Goal: Task Accomplishment & Management: Manage account settings

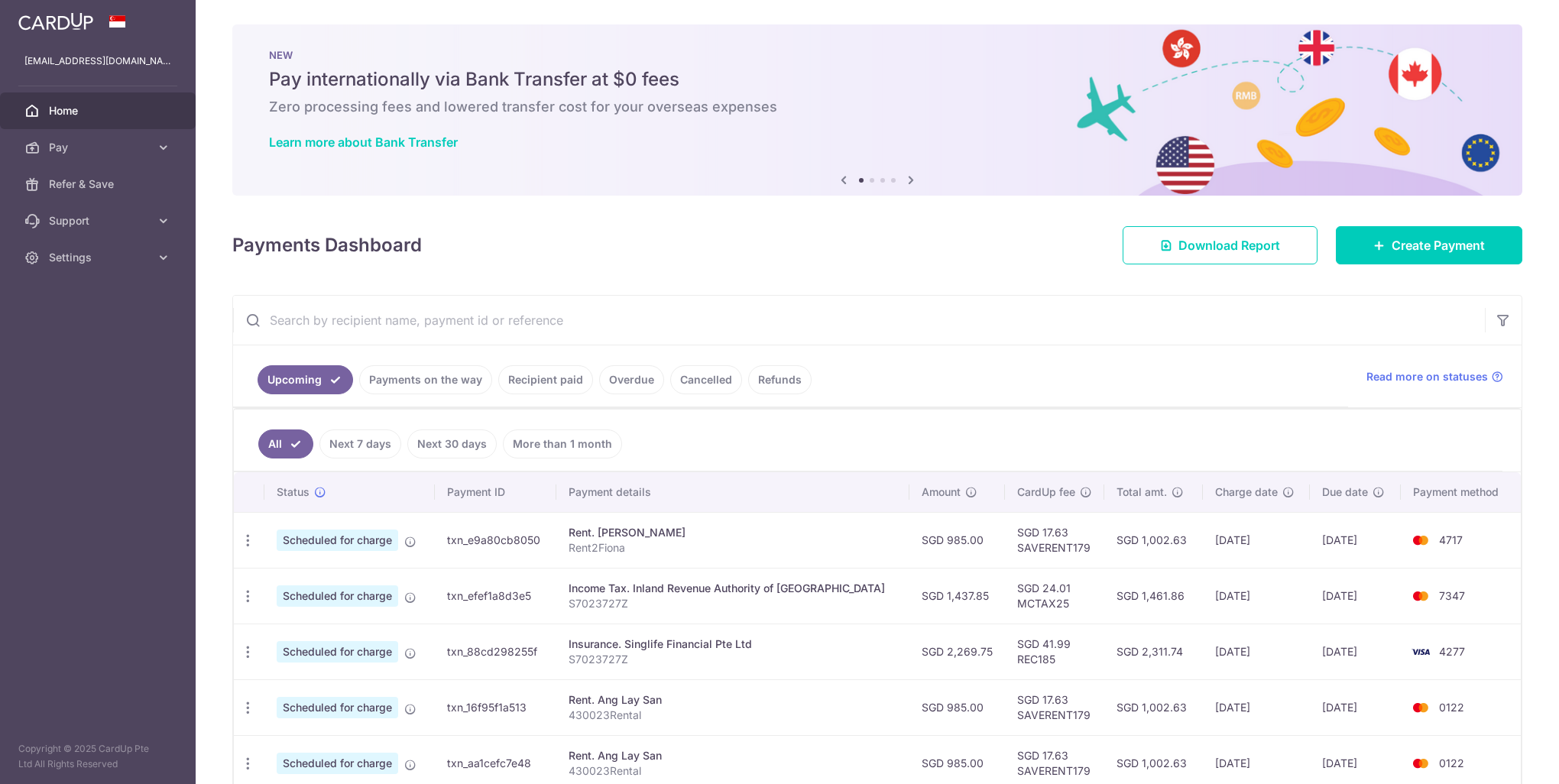
click at [791, 452] on ul "All Next 7 days Next 30 days More than 1 month" at bounding box center [868, 441] width 1268 height 62
click at [869, 453] on ul "All Next 7 days Next 30 days More than 1 month" at bounding box center [868, 441] width 1268 height 62
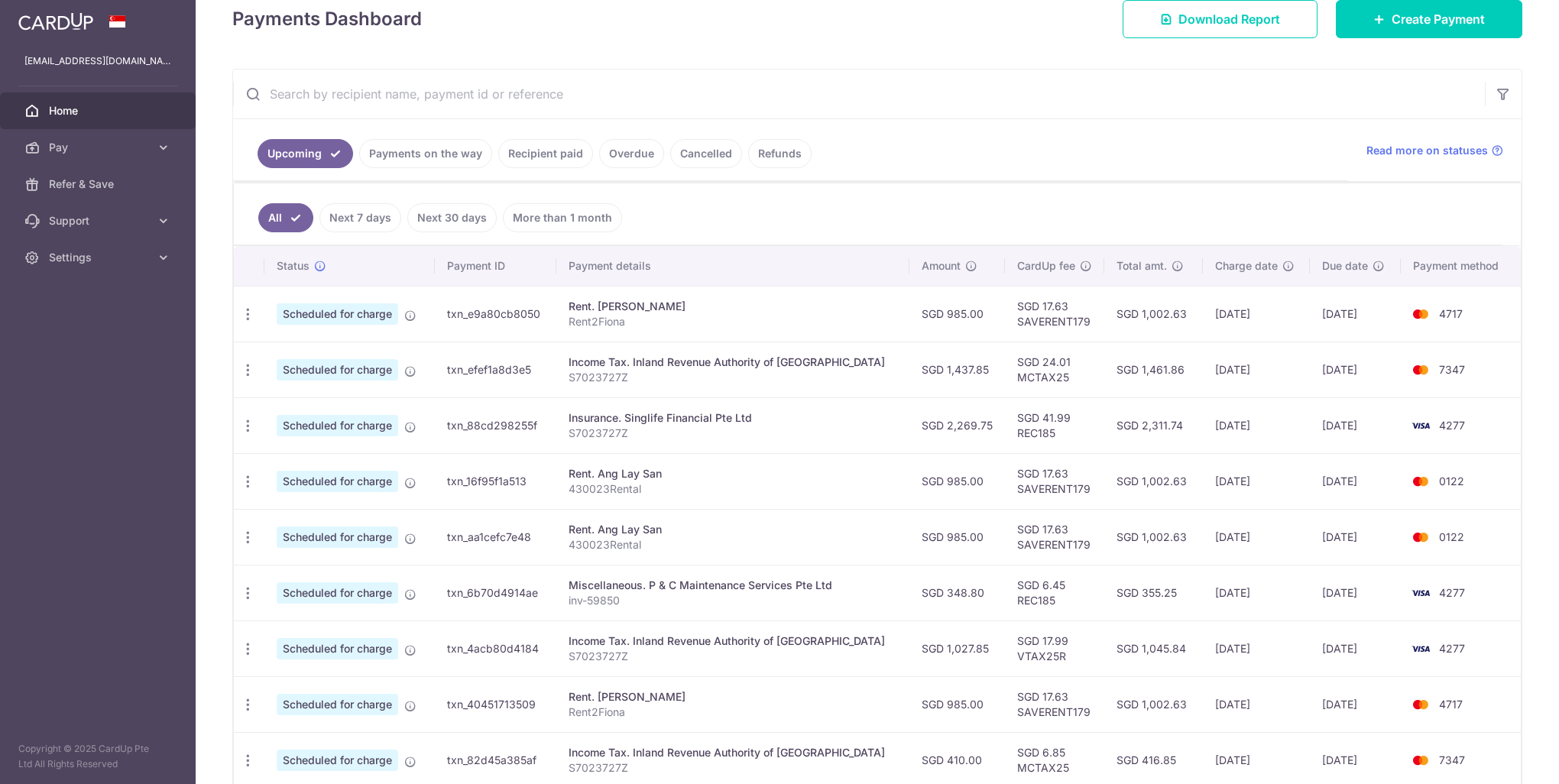
scroll to position [229, 0]
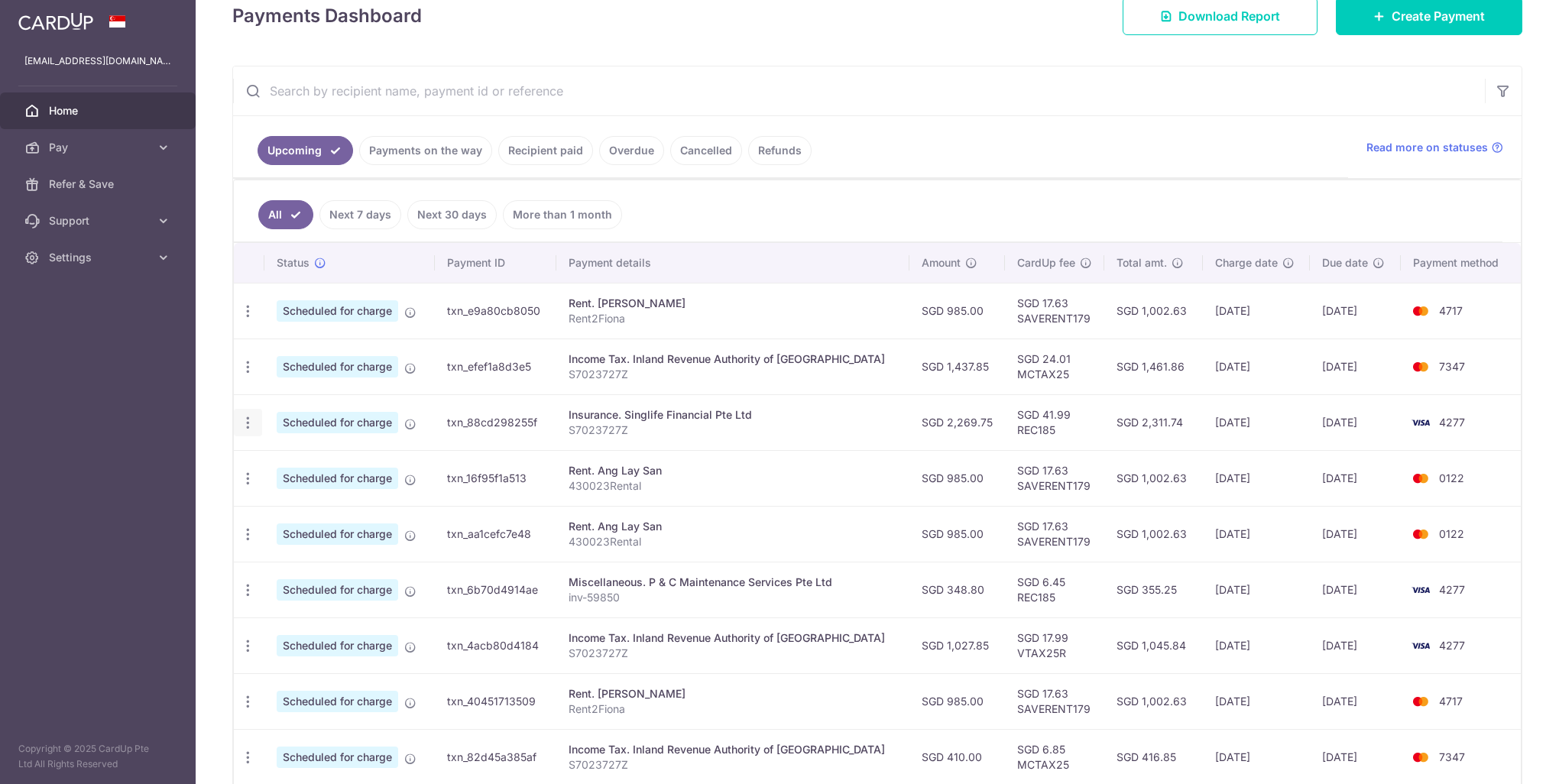
click at [248, 424] on icon "button" at bounding box center [248, 423] width 16 height 16
click at [299, 458] on span "Update payment" at bounding box center [329, 464] width 104 height 18
click at [249, 420] on icon "button" at bounding box center [248, 423] width 16 height 16
drag, startPoint x: 601, startPoint y: 404, endPoint x: 618, endPoint y: 411, distance: 18.4
click at [618, 411] on div "Insurance. Singlife Financial Pte Ltd" at bounding box center [732, 414] width 328 height 15
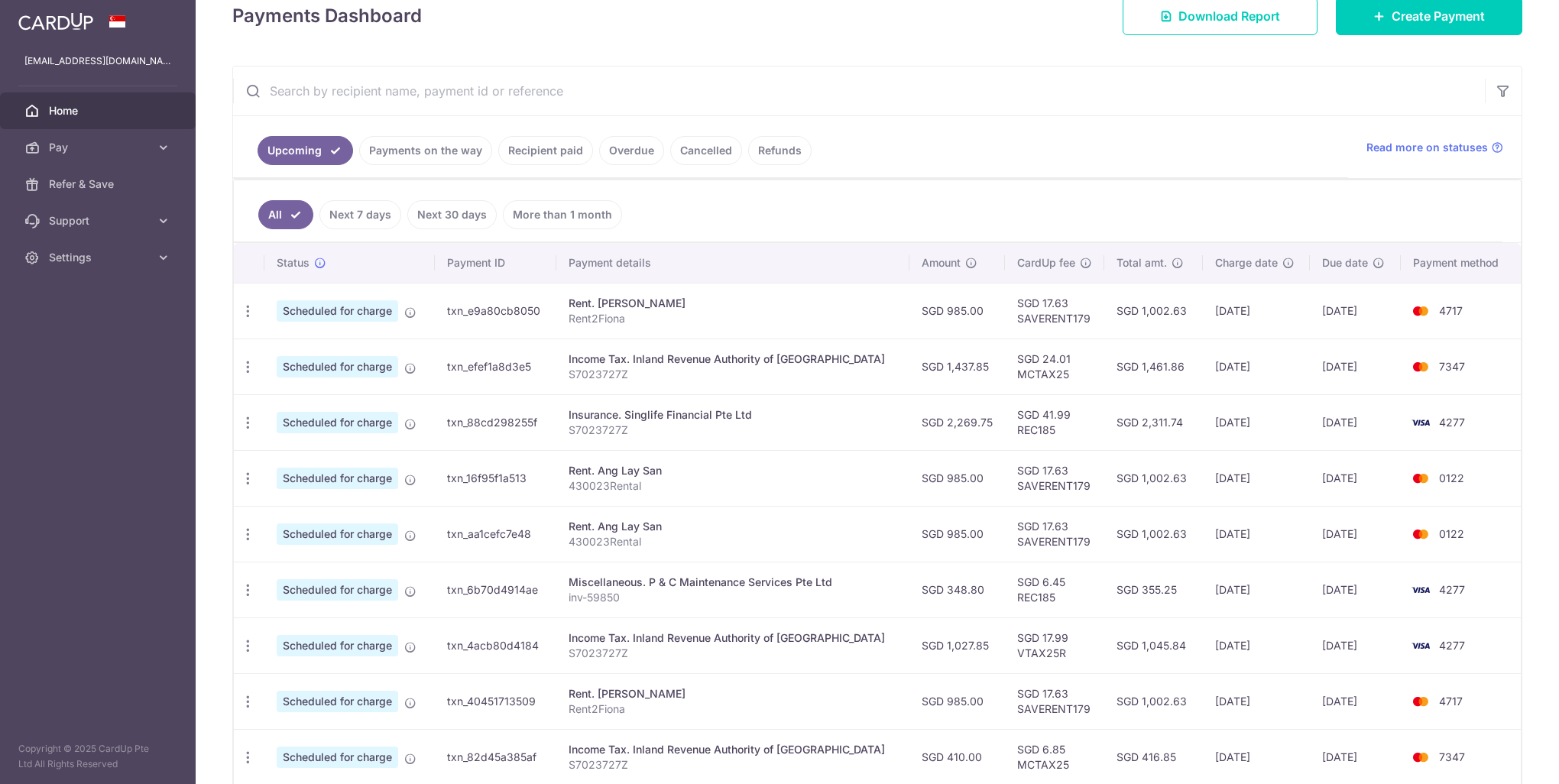
drag, startPoint x: 618, startPoint y: 411, endPoint x: 676, endPoint y: 425, distance: 59.7
click at [676, 425] on p "S7023727Z" at bounding box center [732, 430] width 328 height 15
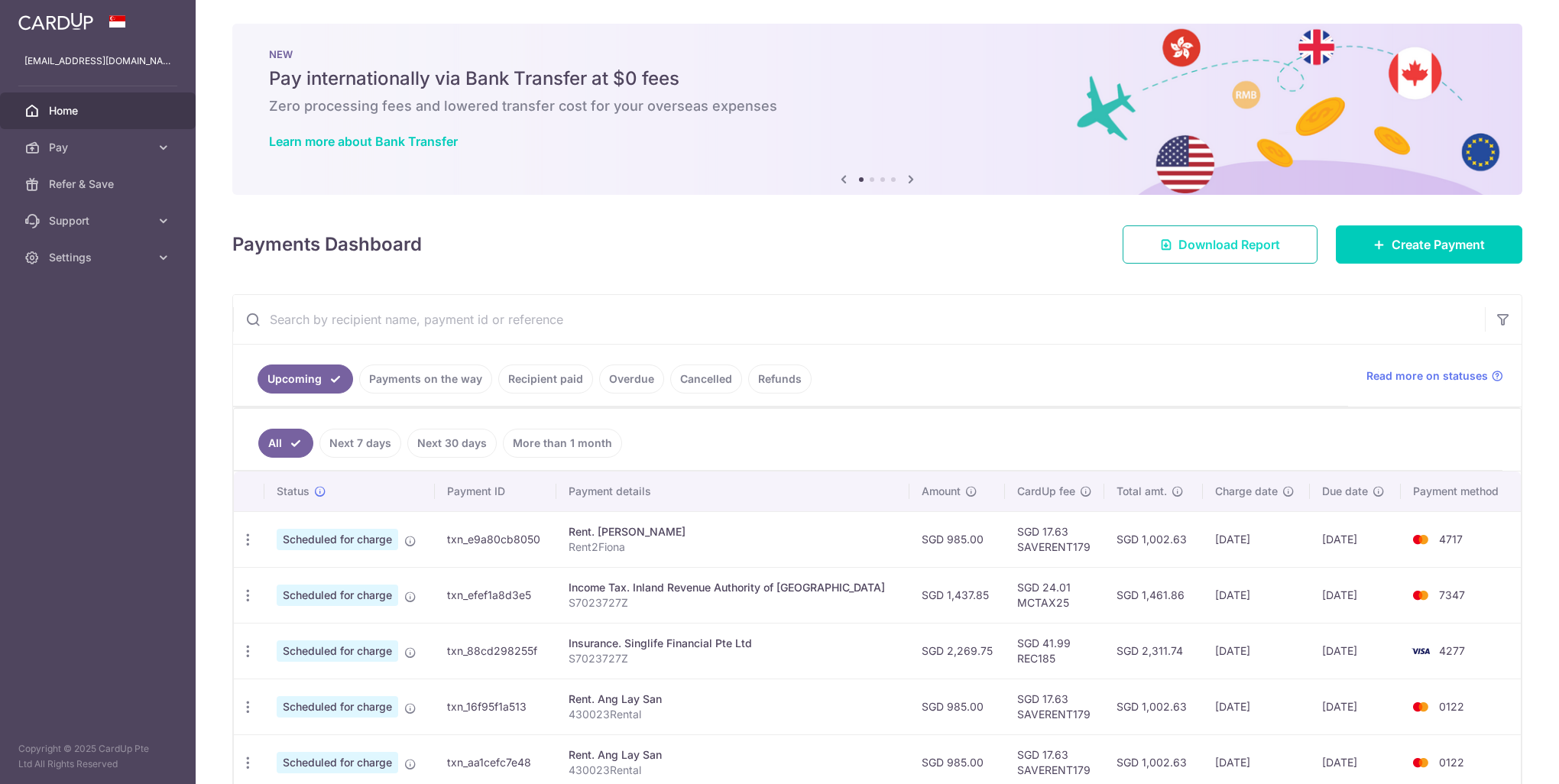
scroll to position [0, 0]
click at [1422, 246] on span "Create Payment" at bounding box center [1438, 245] width 93 height 18
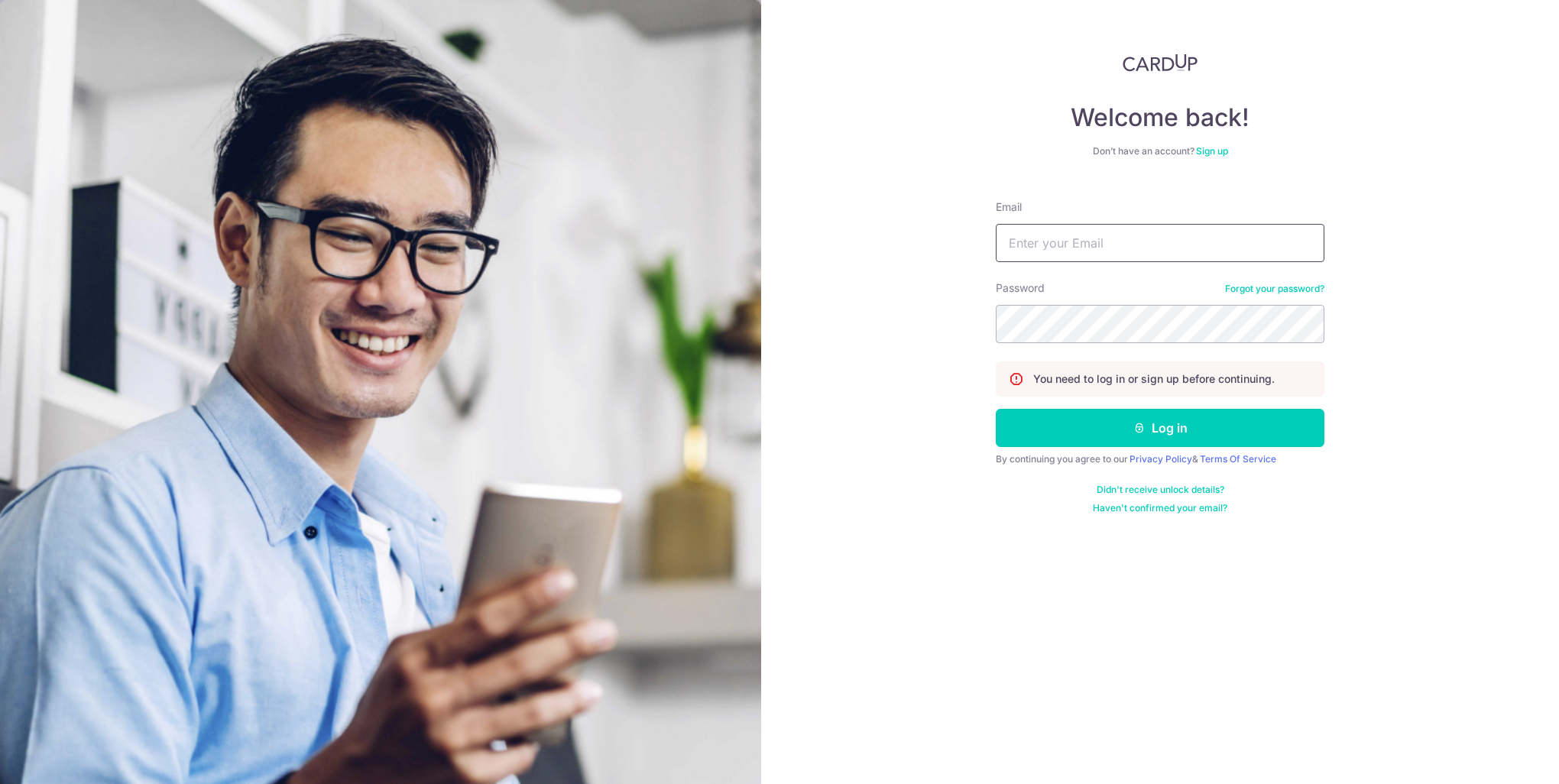
type input "[EMAIL_ADDRESS][DOMAIN_NAME]"
click at [1160, 432] on button "Log in" at bounding box center [1160, 428] width 328 height 38
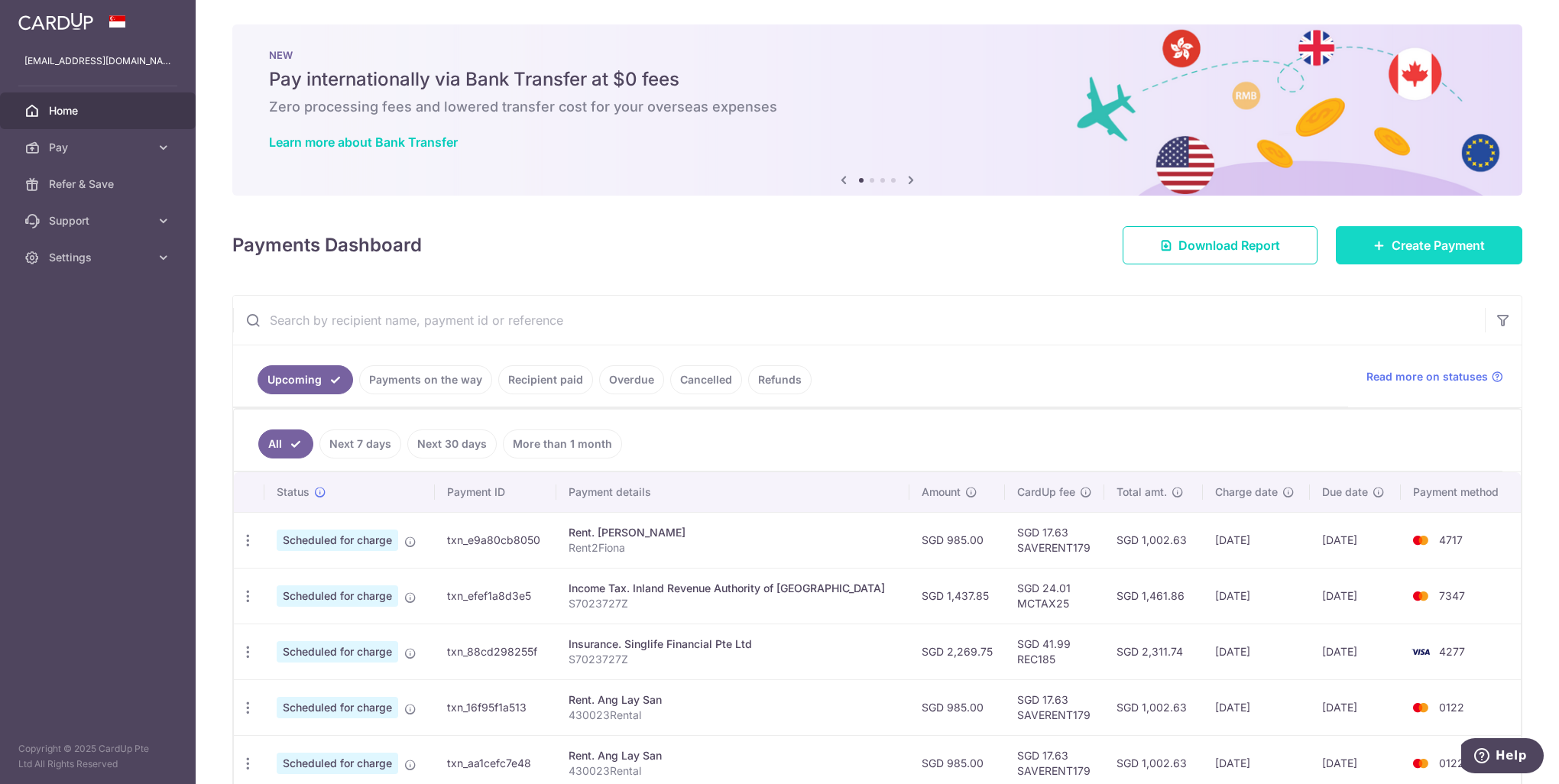
click at [1461, 231] on link "Create Payment" at bounding box center [1429, 245] width 186 height 38
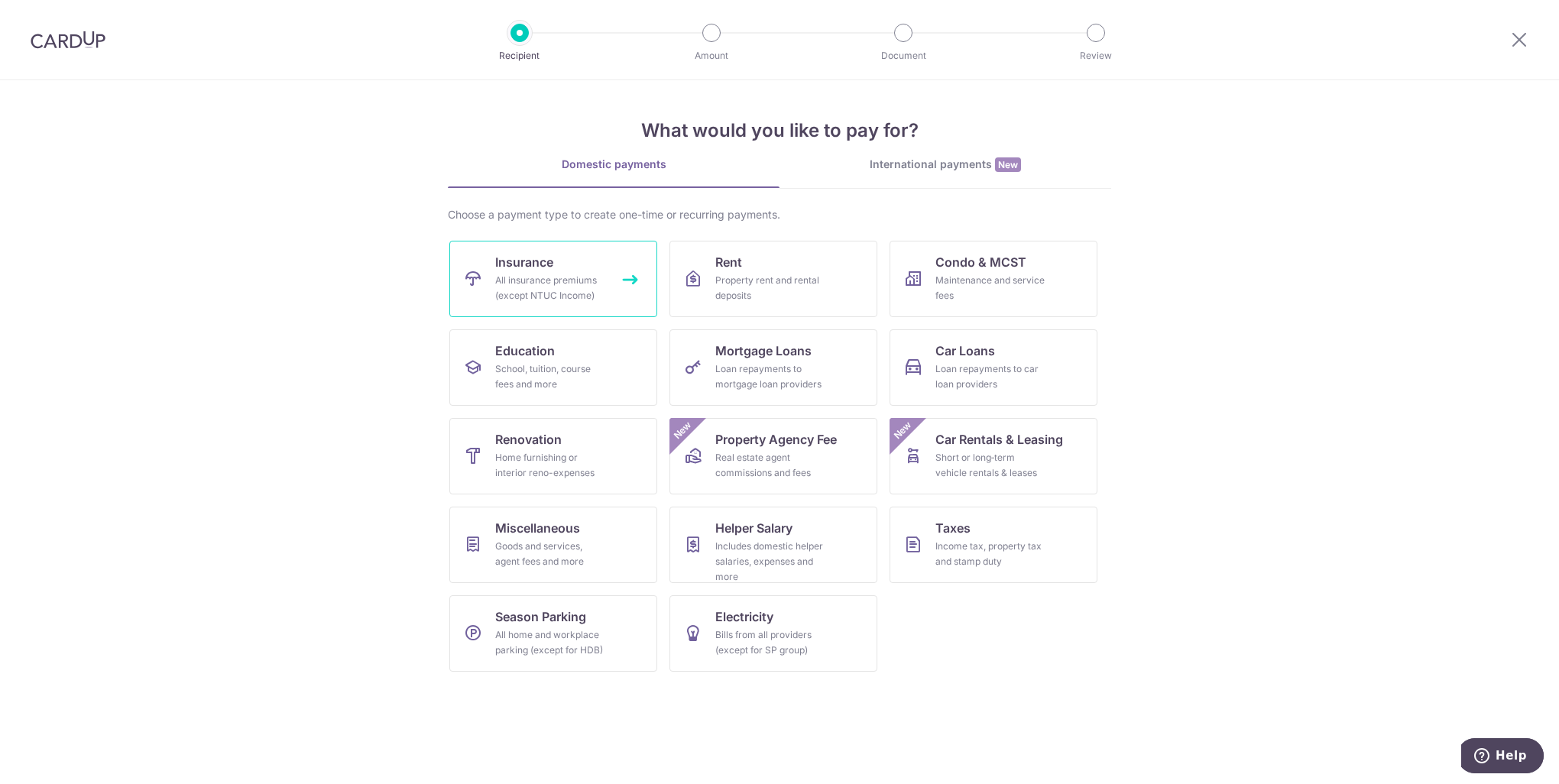
click at [588, 287] on div "All insurance premiums (except NTUC Income)" at bounding box center [550, 288] width 110 height 30
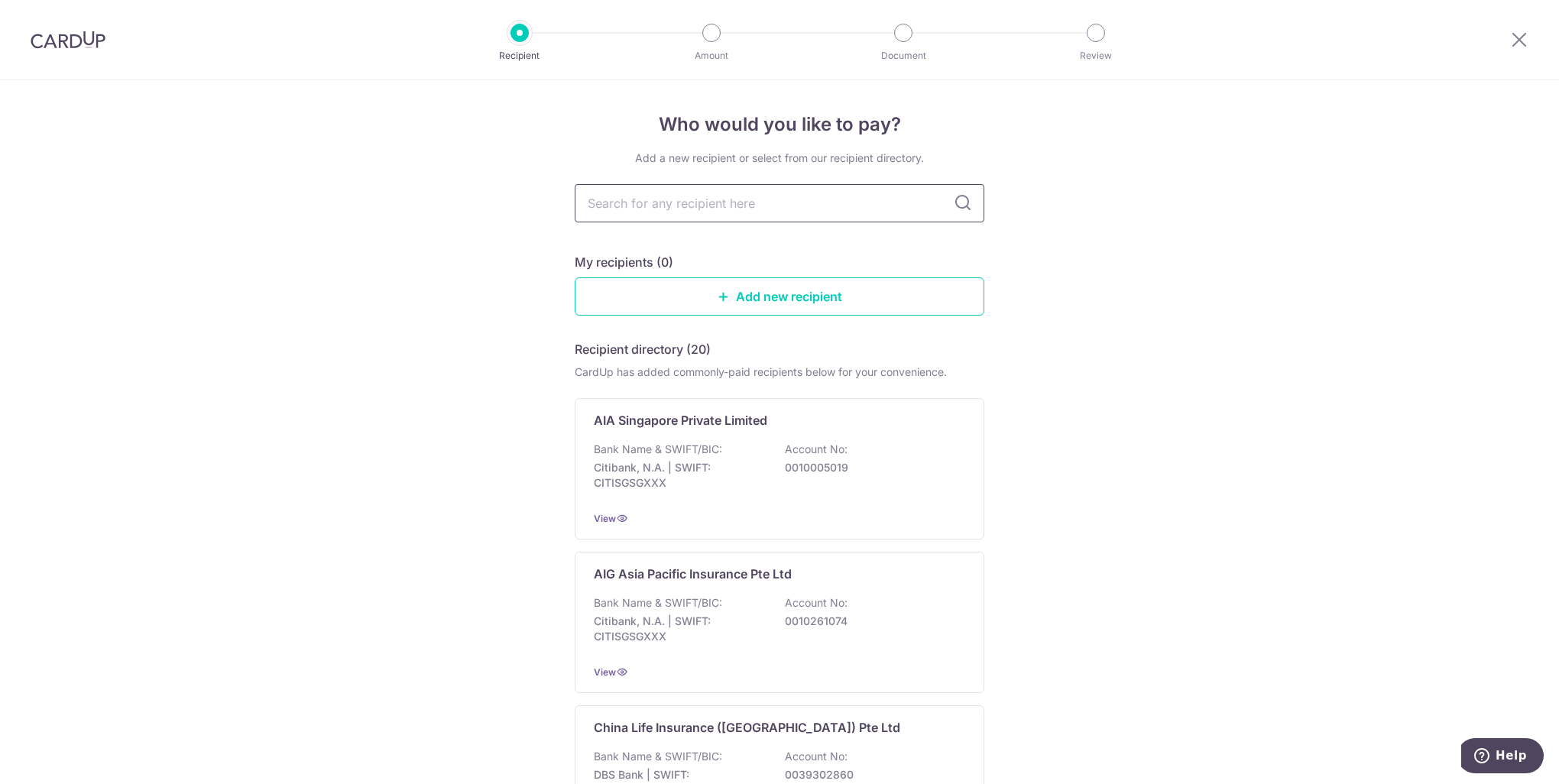
click at [672, 212] on input "text" at bounding box center [780, 204] width 410 height 38
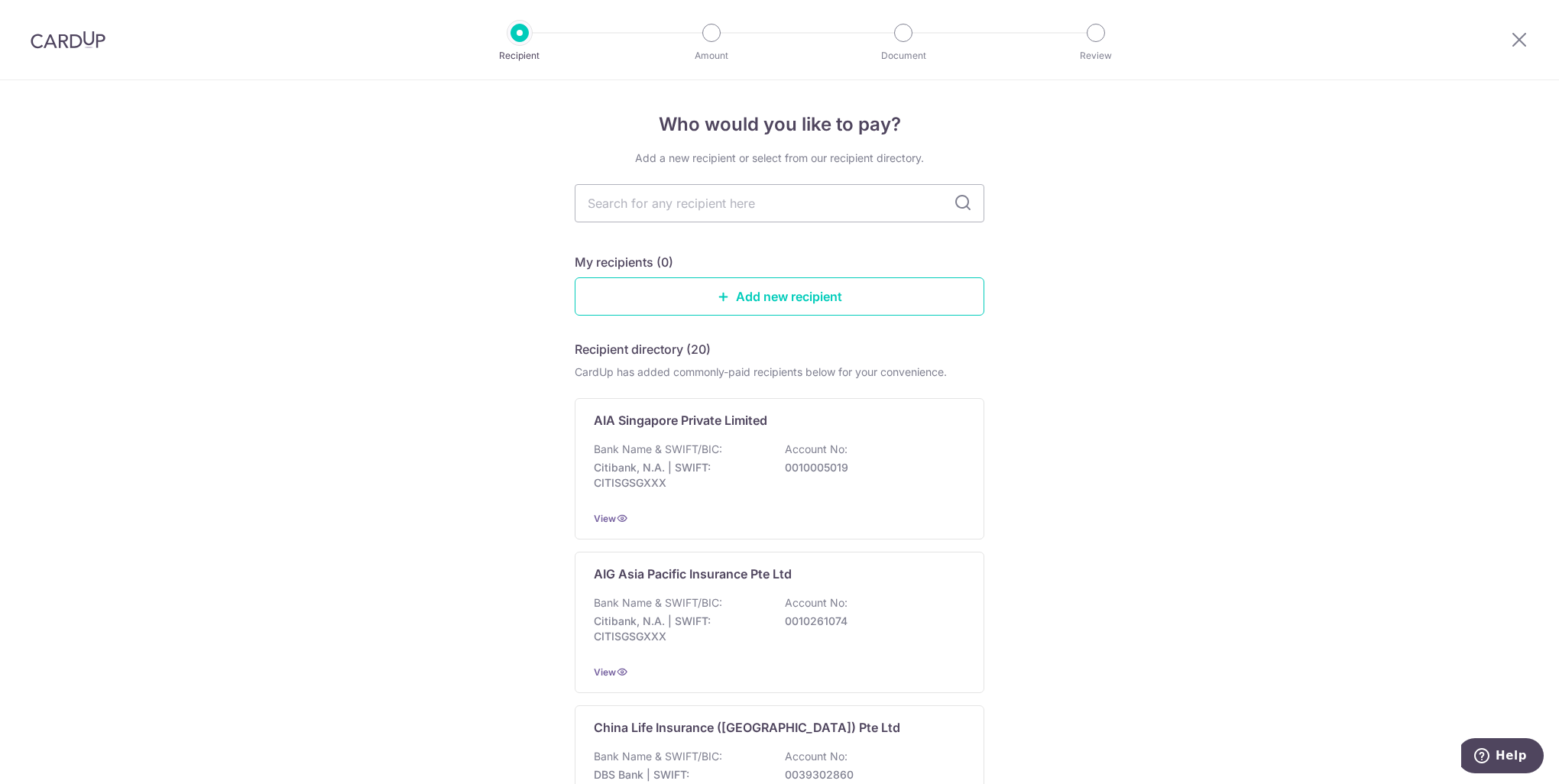
click at [664, 209] on input "text" at bounding box center [780, 204] width 410 height 38
type input "SING"
click at [655, 206] on input "SING" at bounding box center [780, 204] width 410 height 38
type input "singlife"
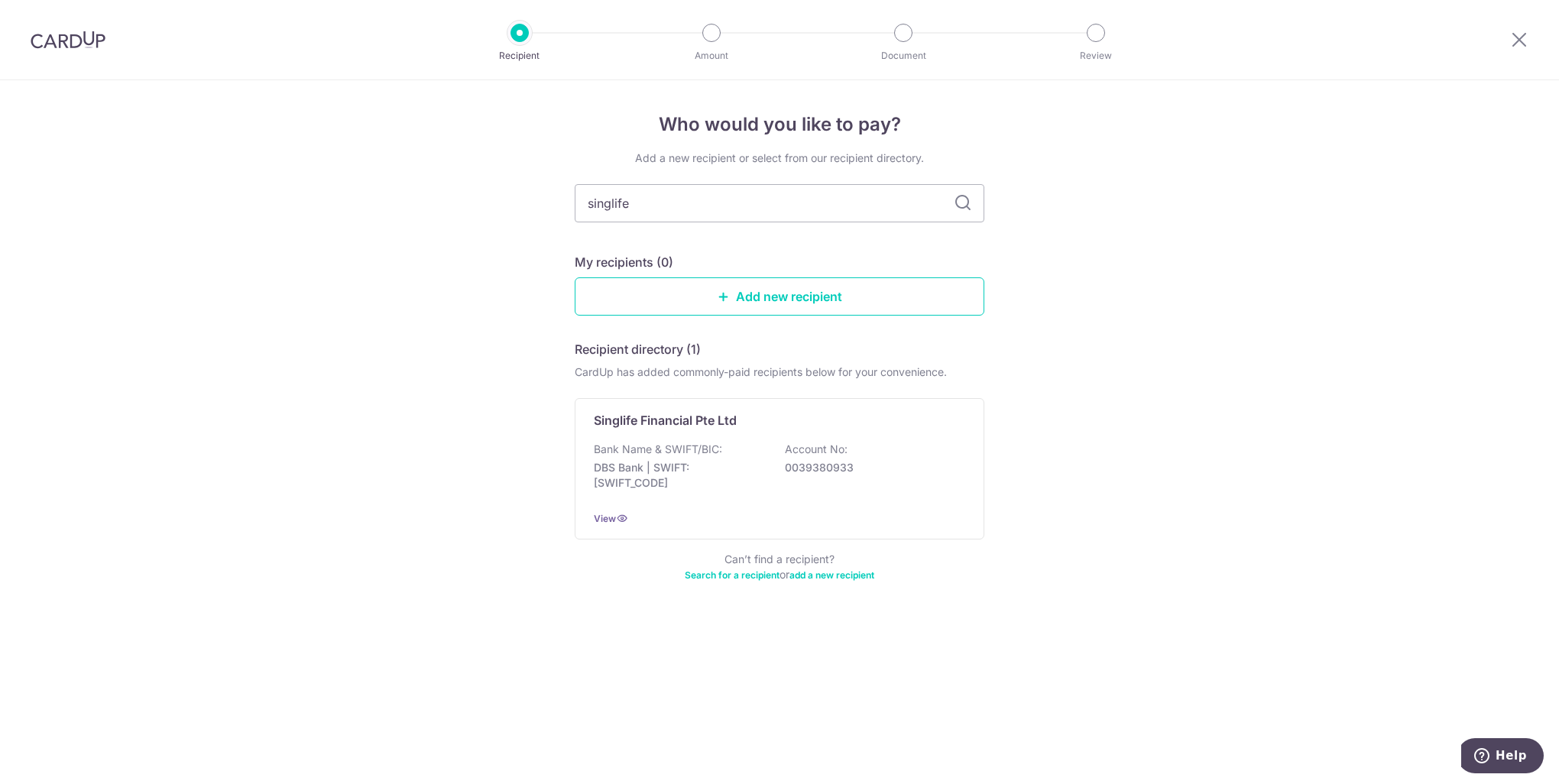
click at [966, 203] on icon at bounding box center [962, 203] width 18 height 18
click at [1513, 39] on icon at bounding box center [1519, 39] width 18 height 19
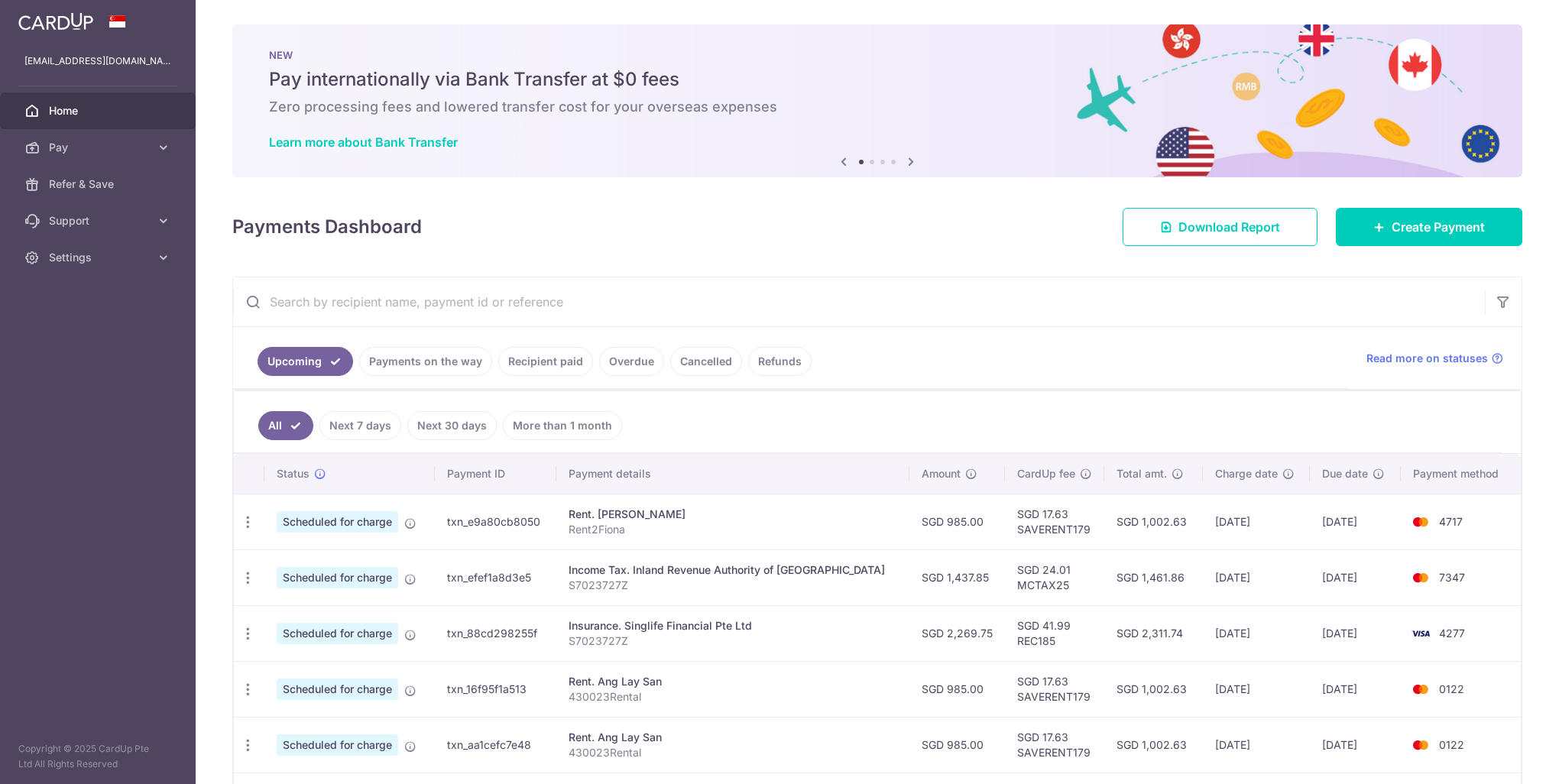
scroll to position [77, 0]
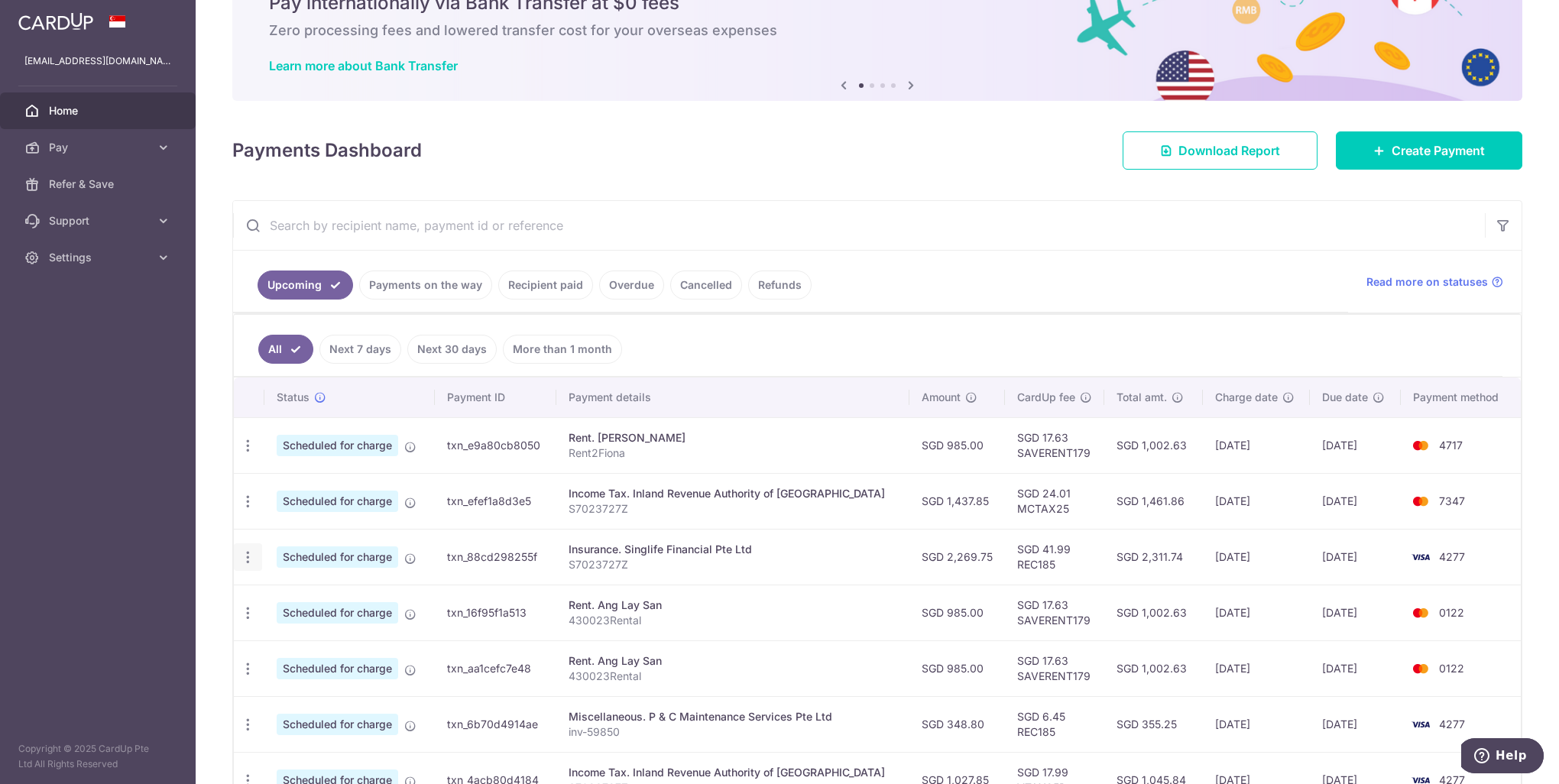
click at [251, 555] on icon "button" at bounding box center [248, 557] width 16 height 16
click at [320, 601] on span "Update payment" at bounding box center [329, 599] width 104 height 18
radio input "true"
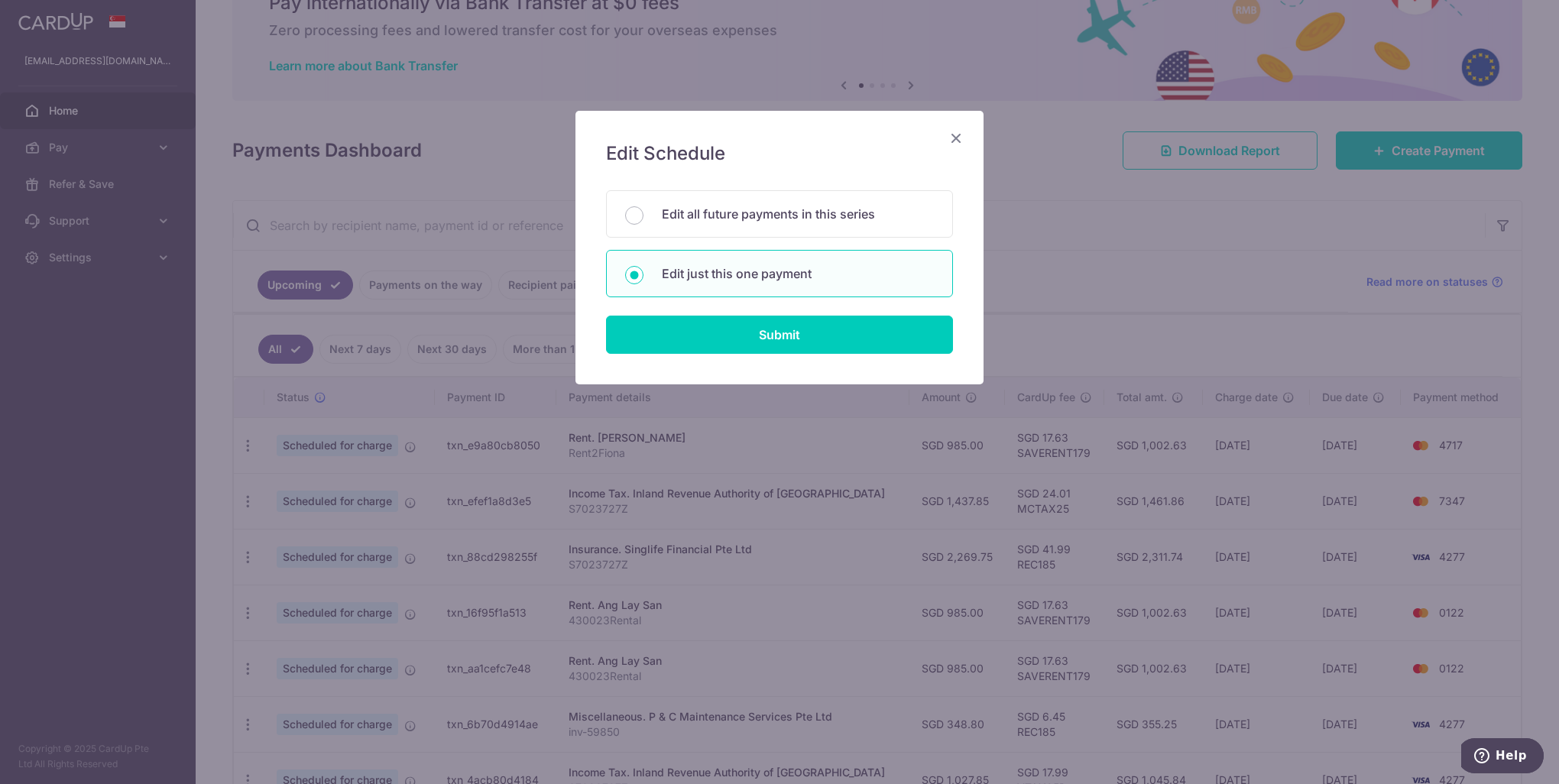
click at [961, 138] on icon "Close" at bounding box center [956, 138] width 18 height 19
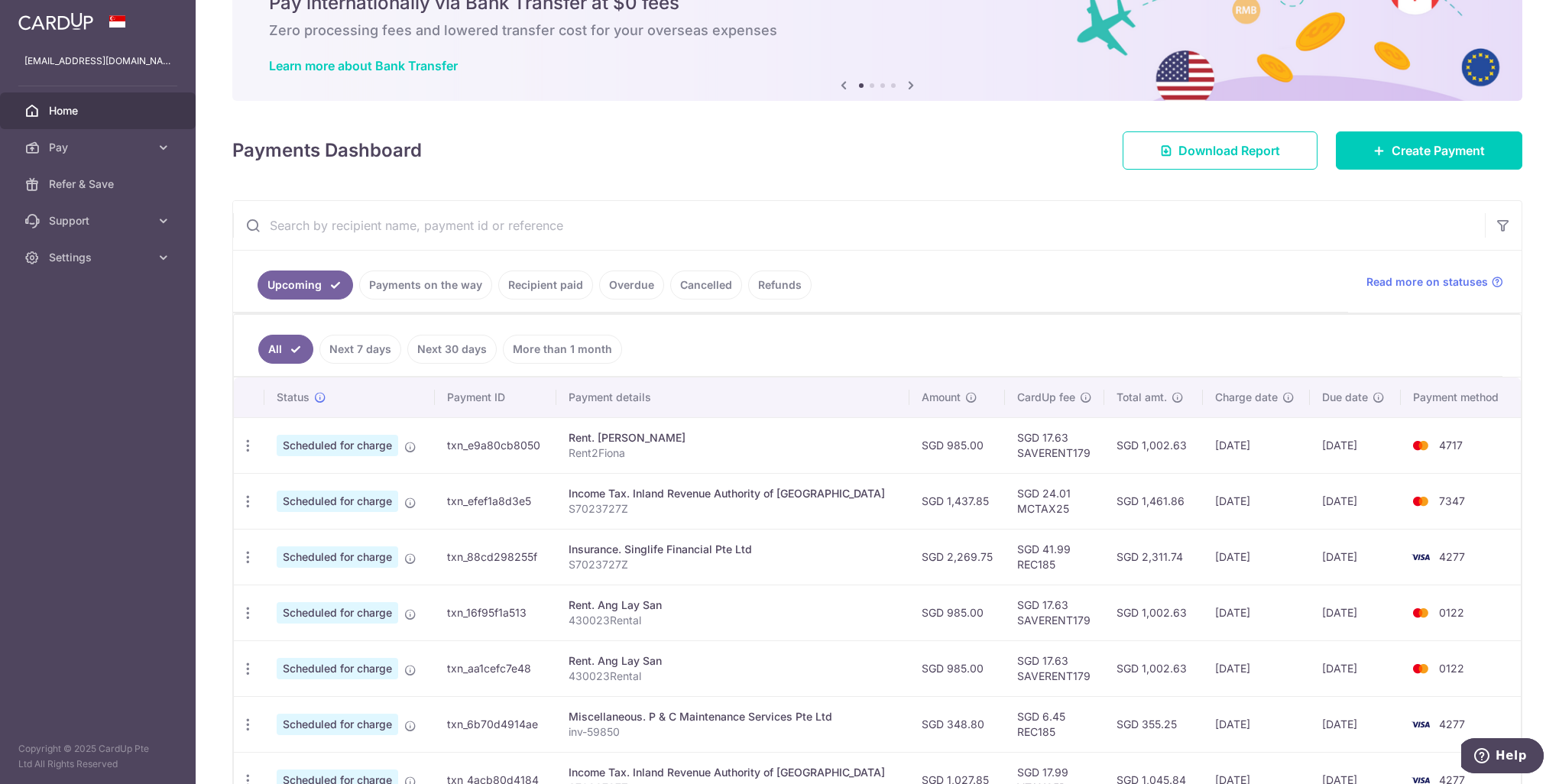
scroll to position [152, 0]
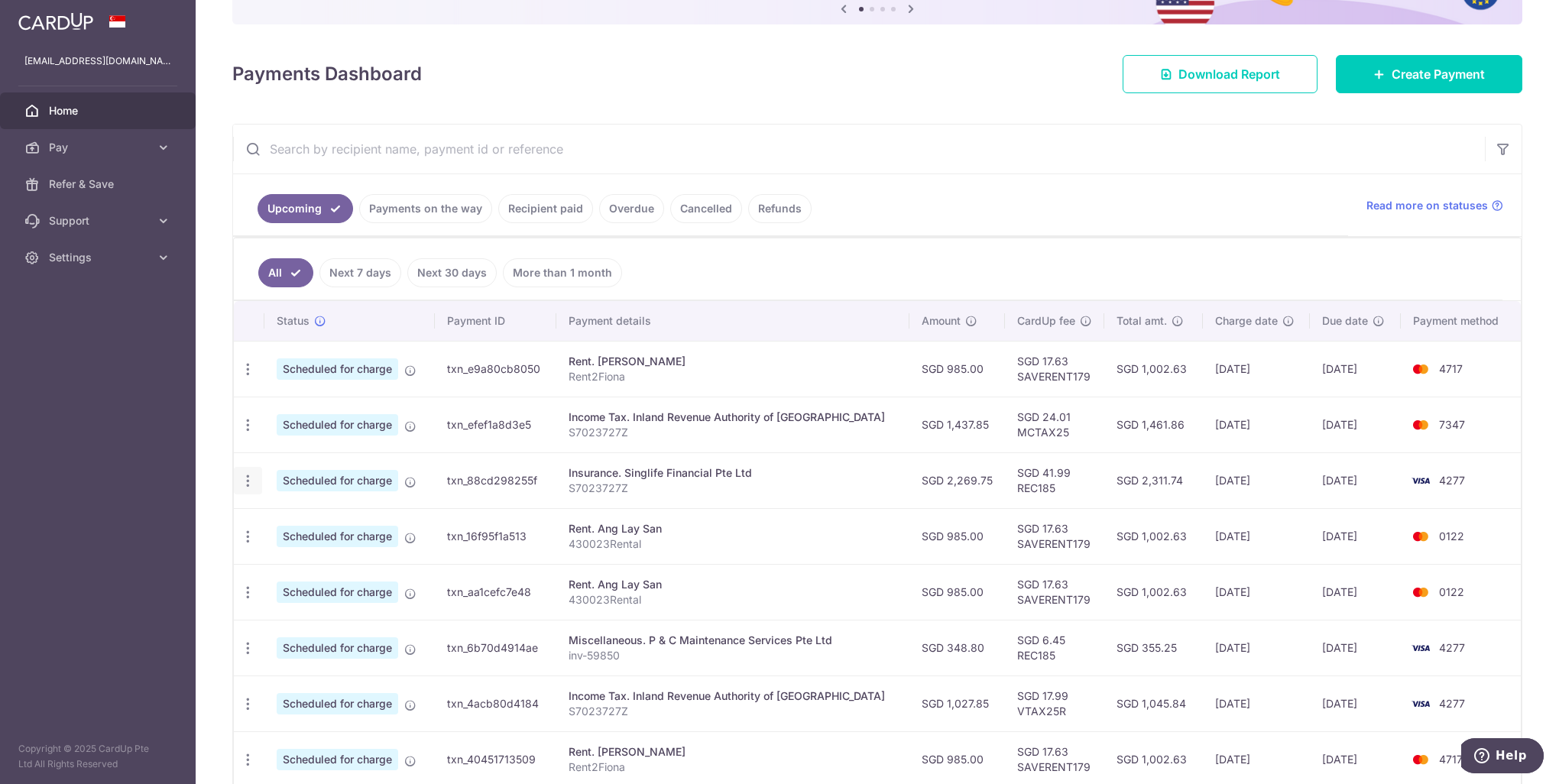
click at [244, 484] on icon "button" at bounding box center [248, 481] width 16 height 16
click at [325, 521] on span "Update payment" at bounding box center [329, 522] width 104 height 18
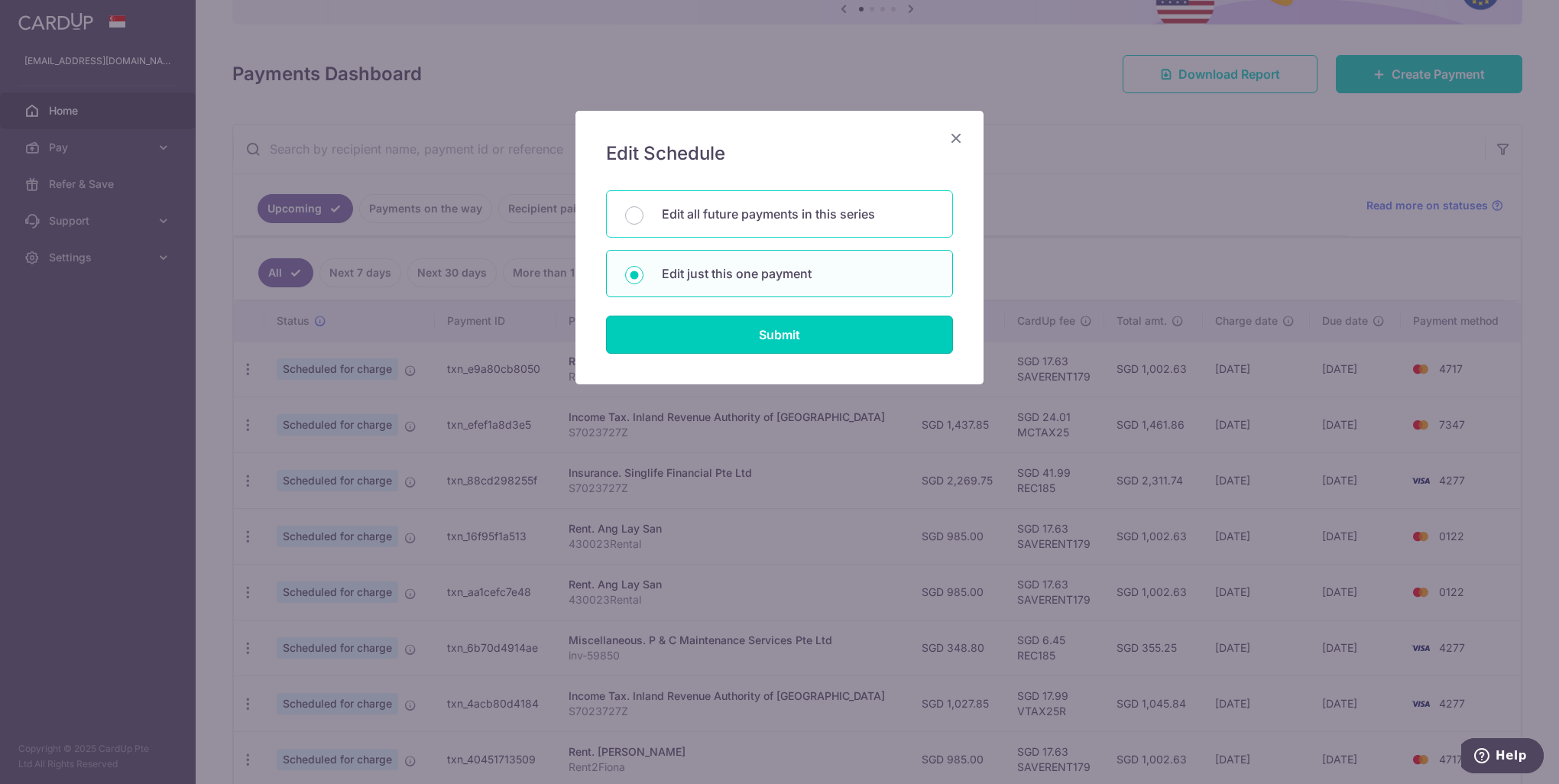
drag, startPoint x: 756, startPoint y: 338, endPoint x: 816, endPoint y: 215, distance: 136.9
click at [816, 215] on form "You will be editing all 2 payments to Singlife Financial Pte Ltd scheduled from…" at bounding box center [780, 271] width 347 height 164
click at [804, 216] on p "Edit all future payments in this series" at bounding box center [798, 213] width 272 height 18
click at [644, 216] on input "Edit all future payments in this series" at bounding box center [634, 215] width 18 height 18
radio input "true"
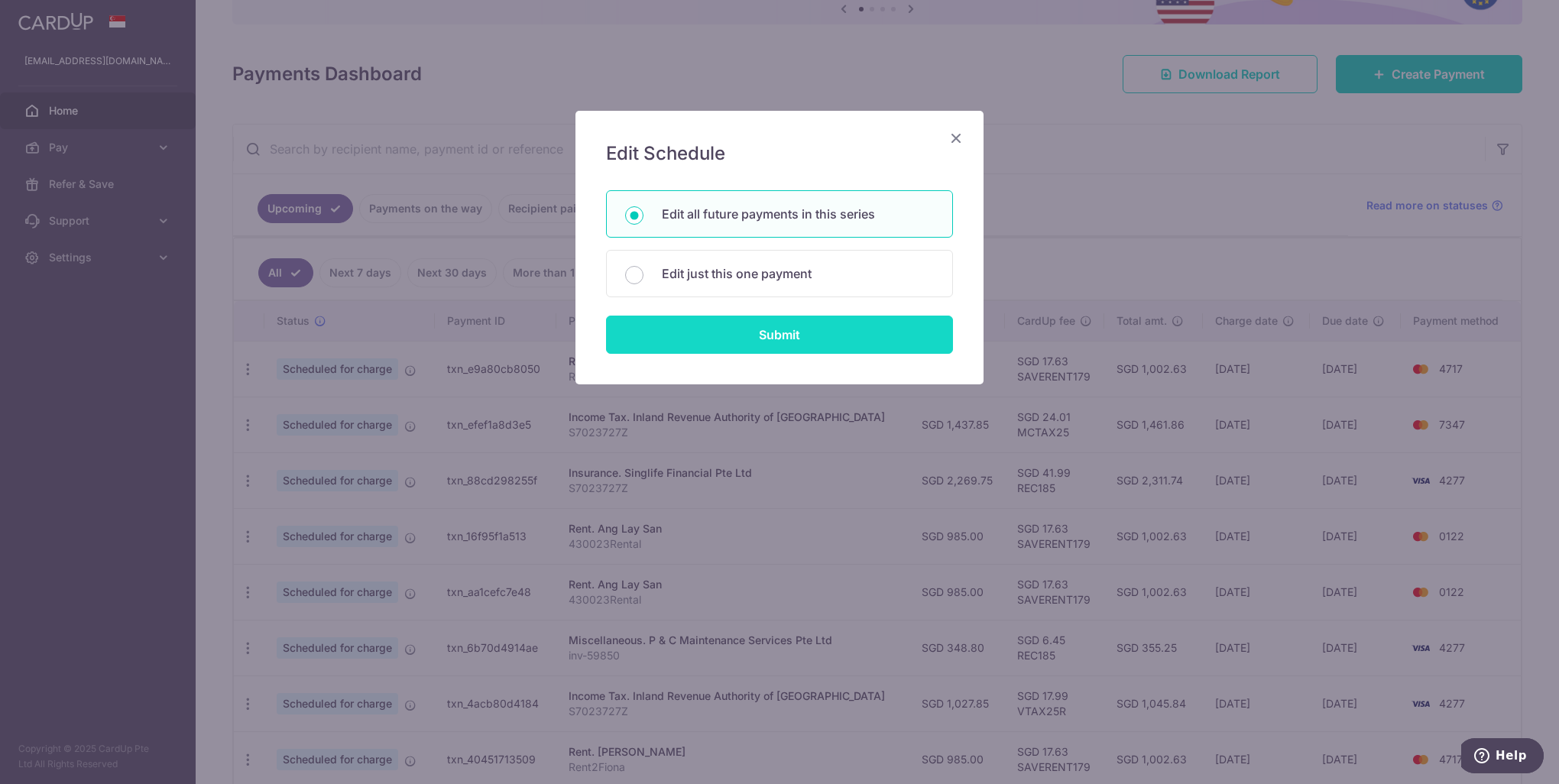
click at [794, 333] on input "Submit" at bounding box center [780, 335] width 347 height 38
radio input "true"
type input "2,269.75"
type input "S7023727Z"
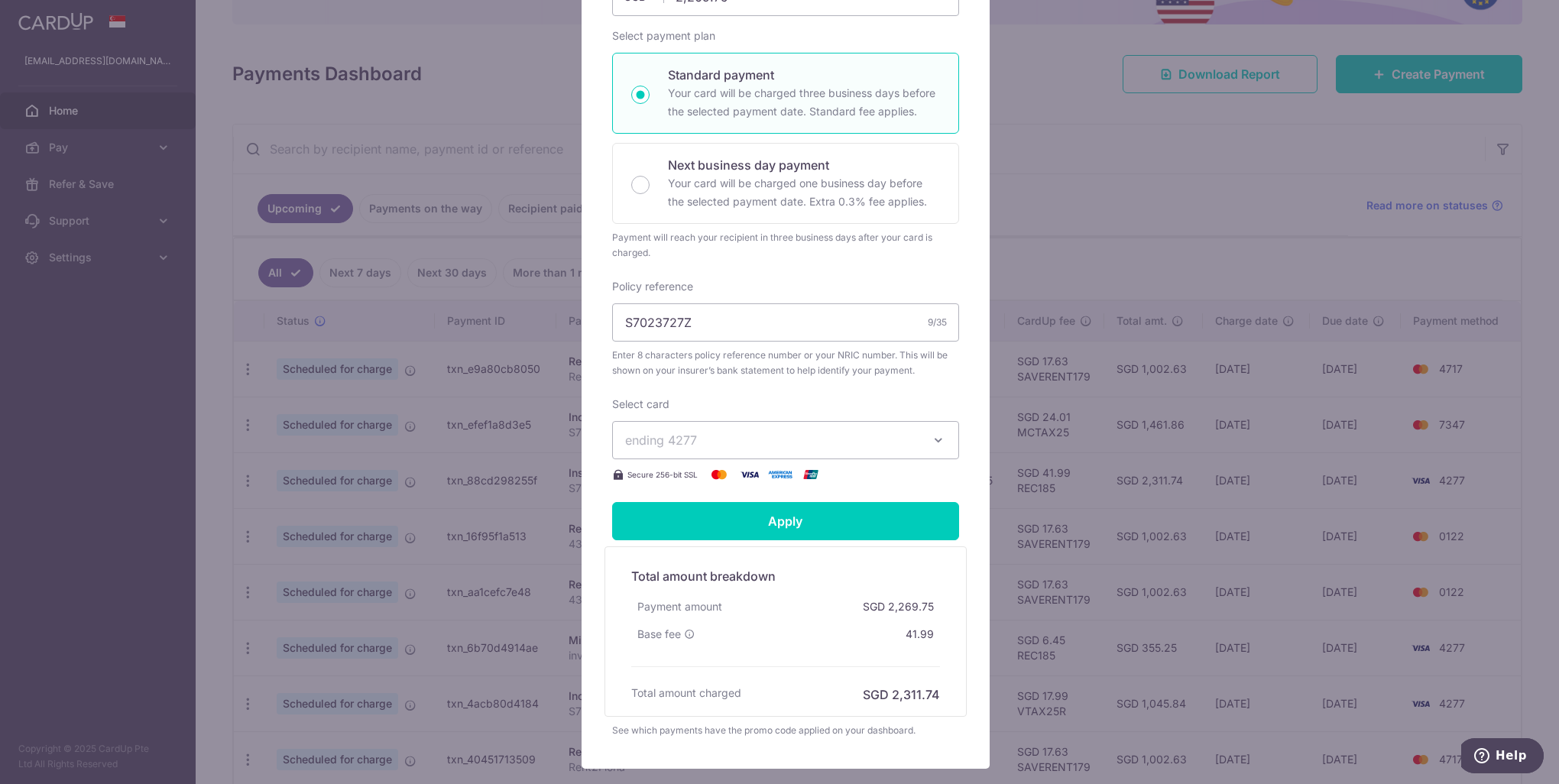
scroll to position [0, 0]
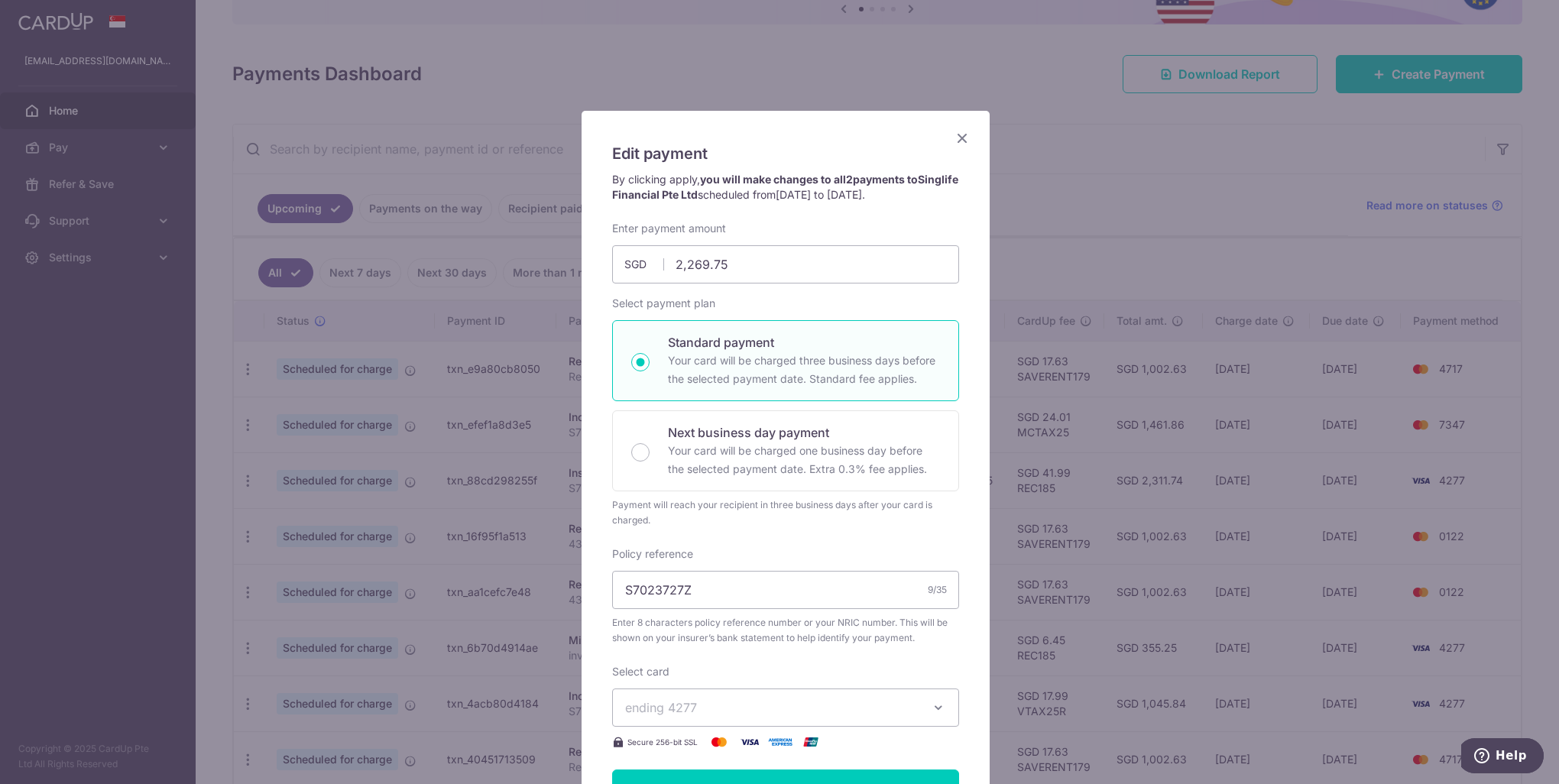
click at [955, 137] on icon "Close" at bounding box center [962, 138] width 18 height 19
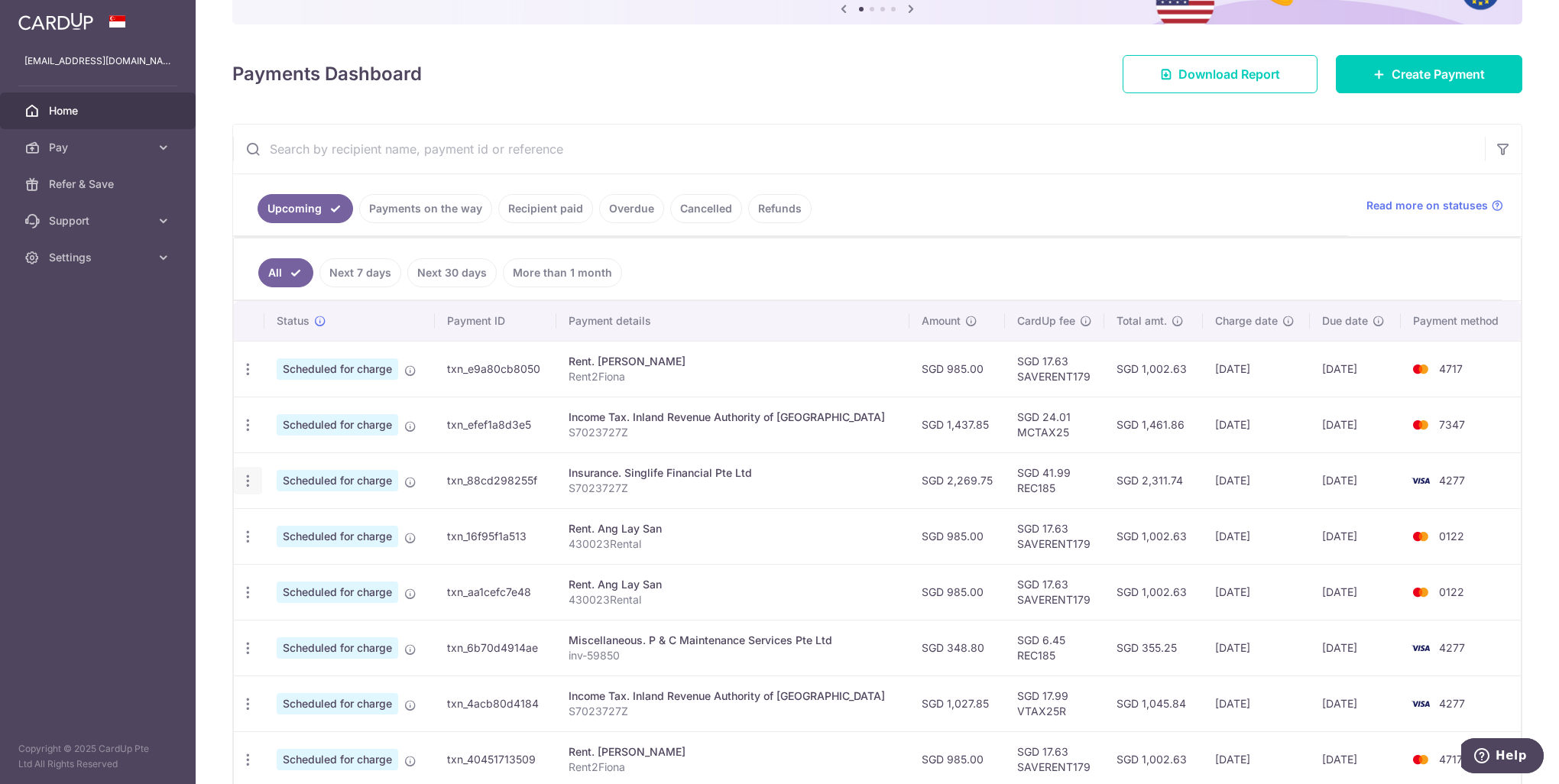
click at [240, 481] on icon "button" at bounding box center [248, 481] width 16 height 16
click at [313, 559] on span "Cancel payment" at bounding box center [329, 560] width 102 height 18
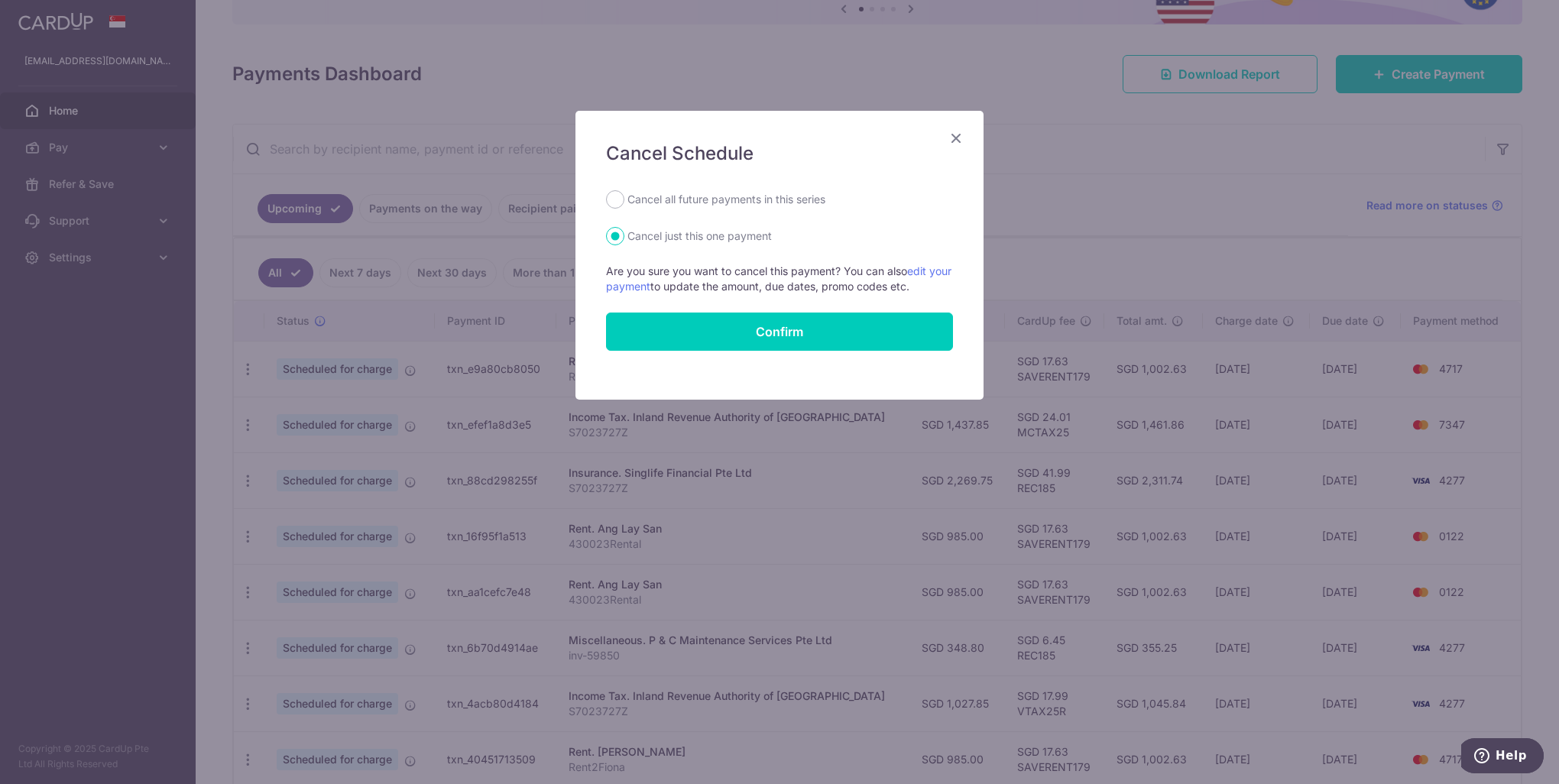
click at [713, 196] on label "Cancel all future payments in this series" at bounding box center [727, 199] width 198 height 18
click at [625, 196] on input "Cancel all future payments in this series" at bounding box center [615, 199] width 18 height 18
radio input "true"
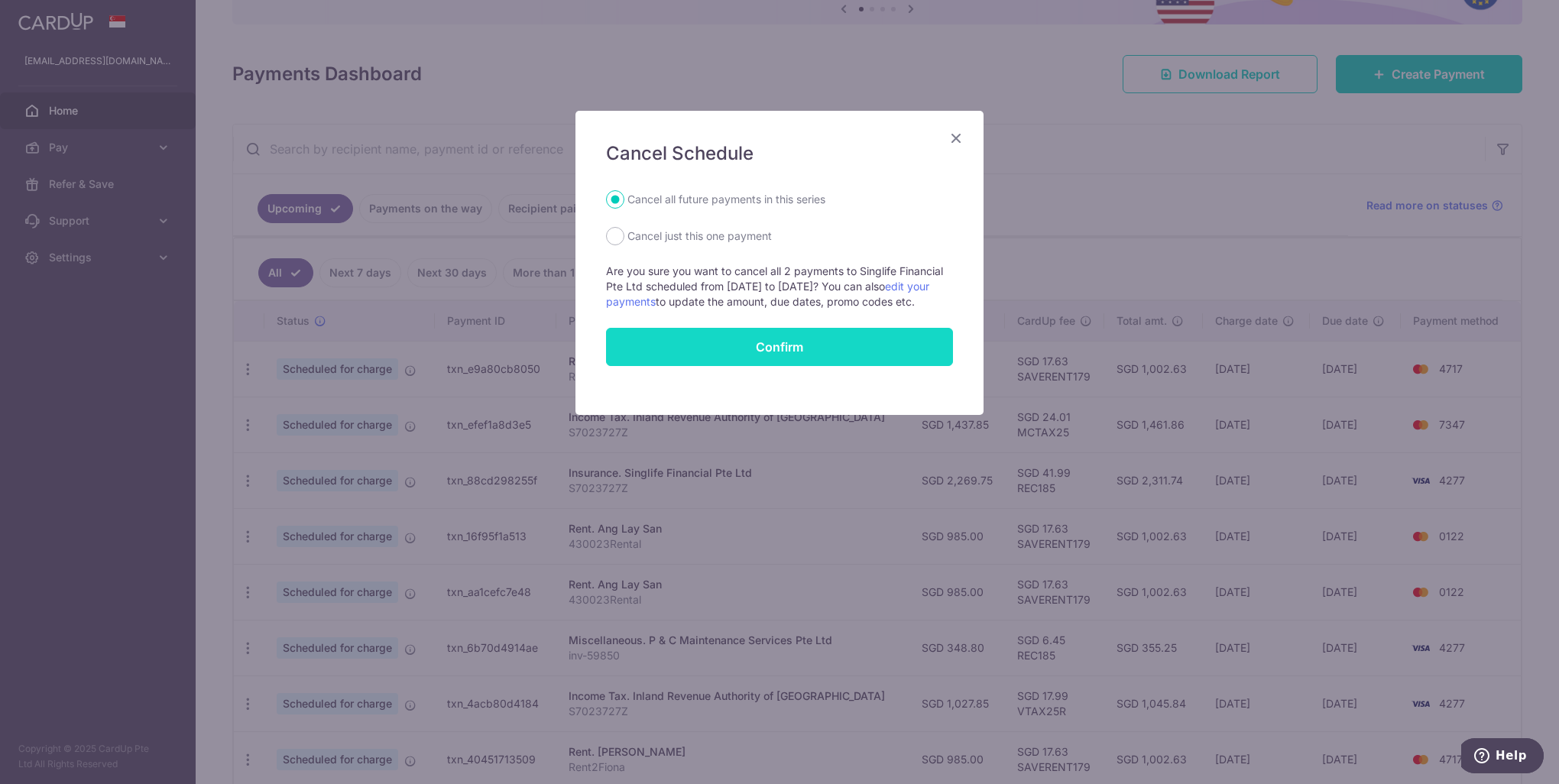
click at [788, 362] on button "Confirm" at bounding box center [780, 346] width 347 height 38
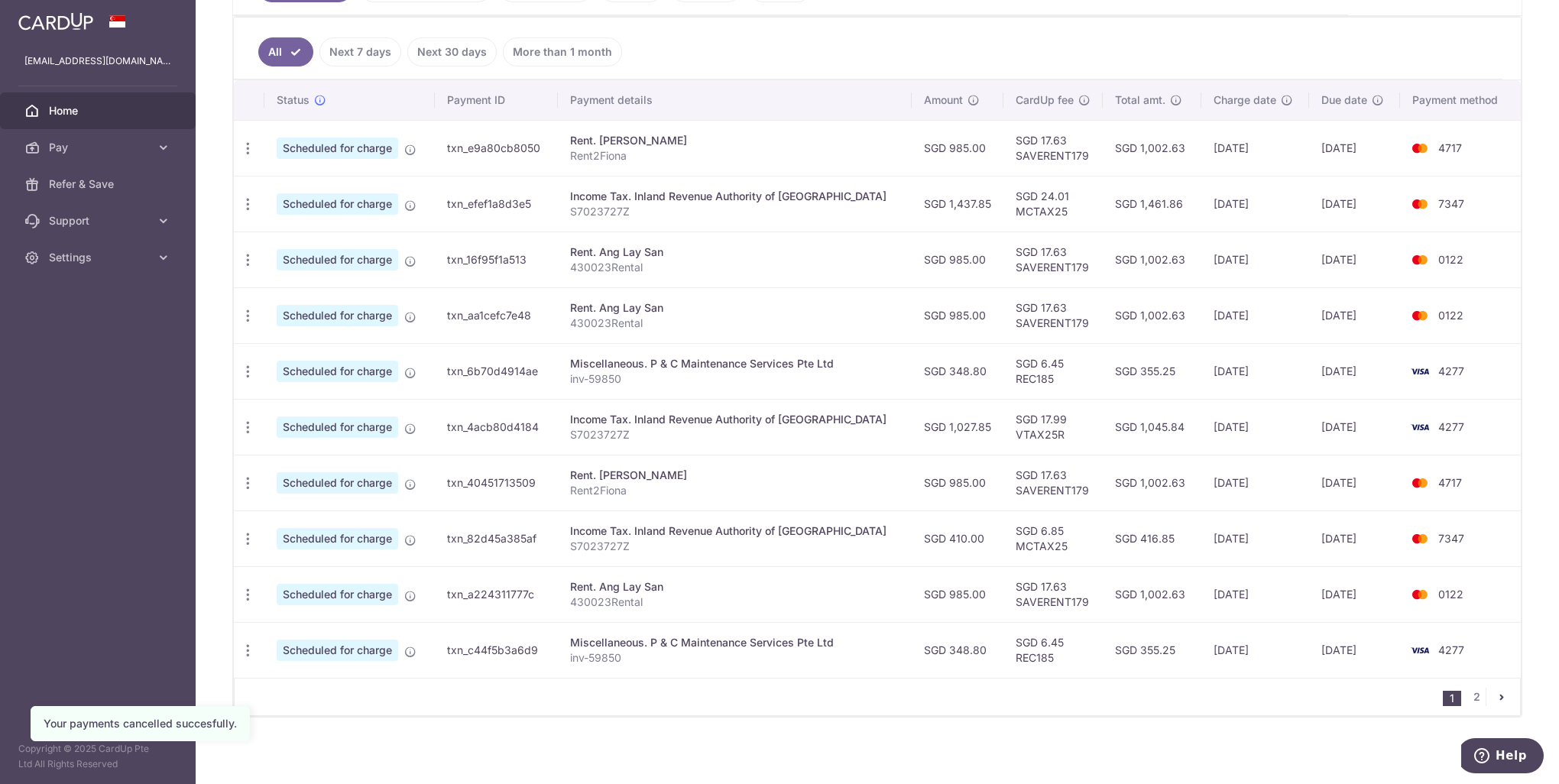
scroll to position [393, 0]
click at [1468, 689] on link "2" at bounding box center [1476, 695] width 18 height 18
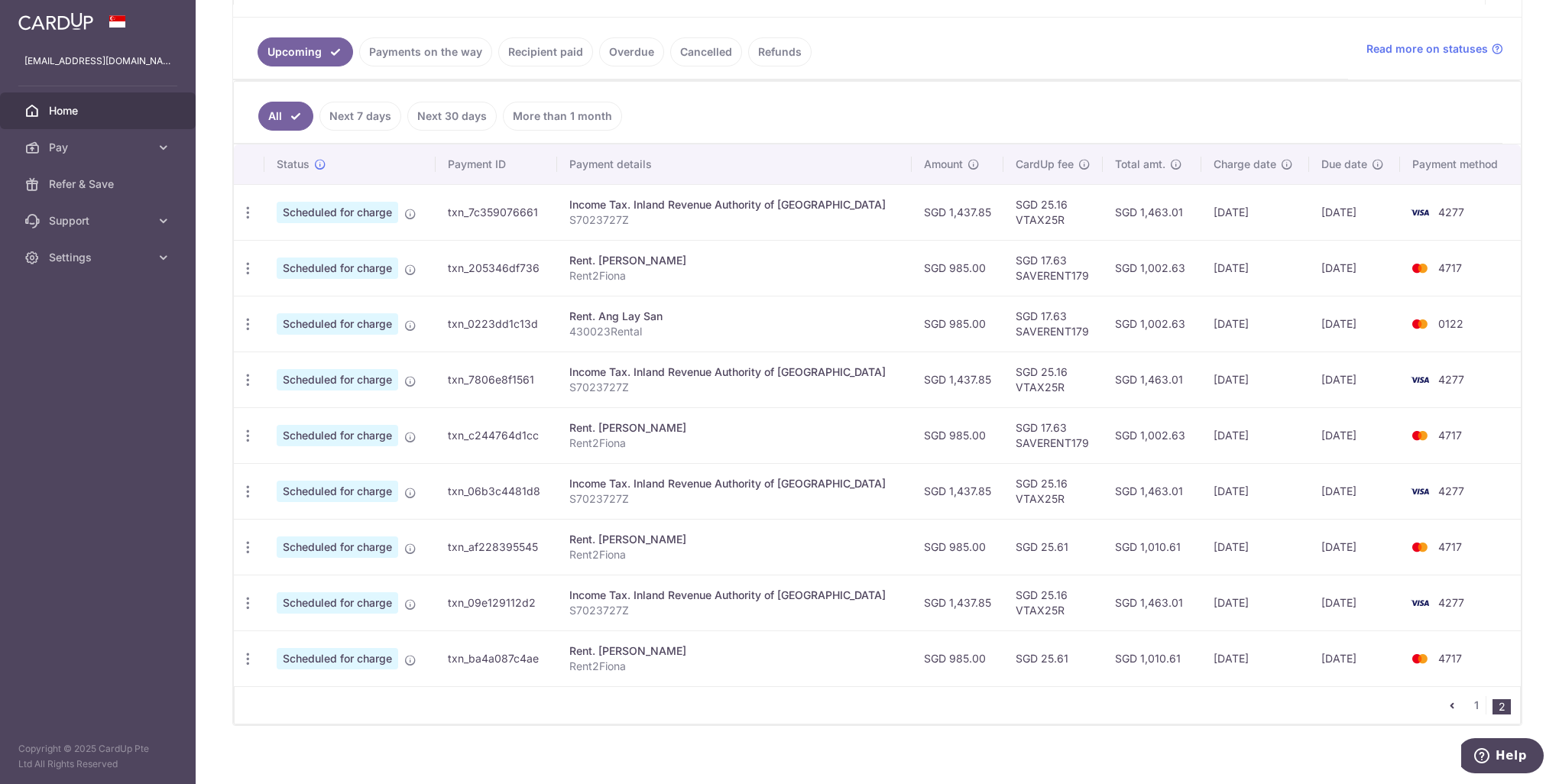
scroll to position [337, 0]
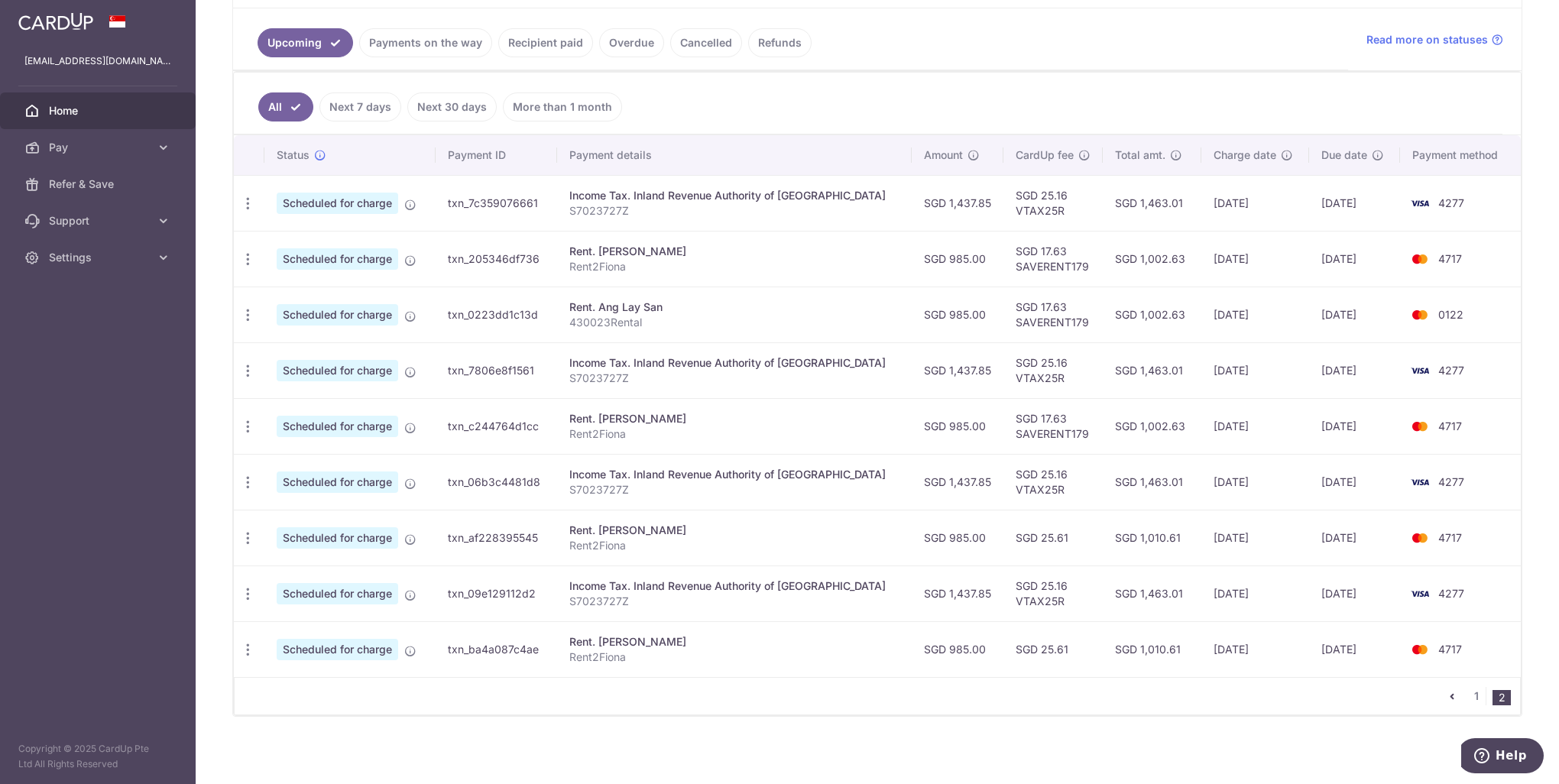
click at [1446, 693] on icon "pager" at bounding box center [1451, 695] width 12 height 12
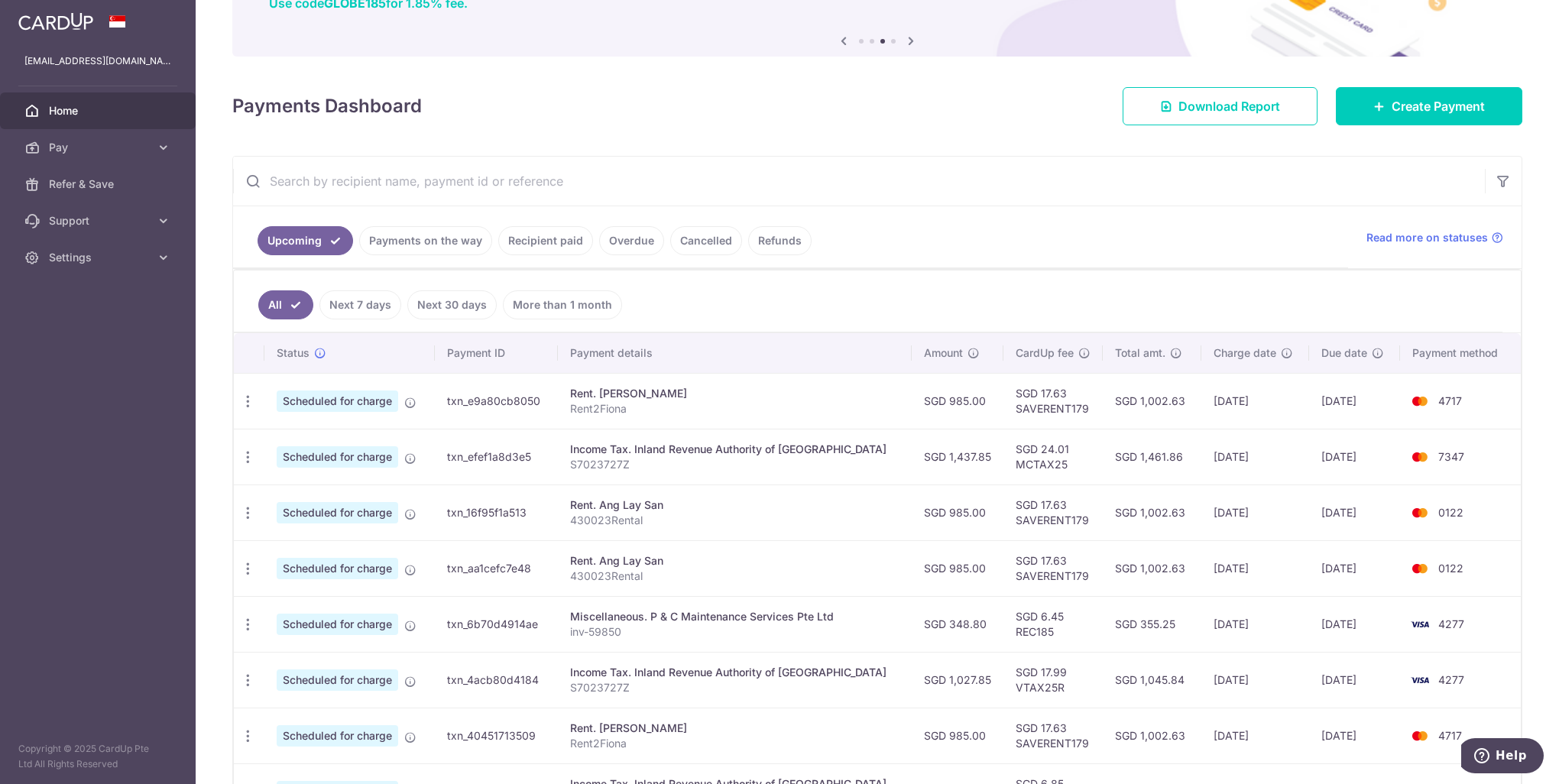
scroll to position [152, 0]
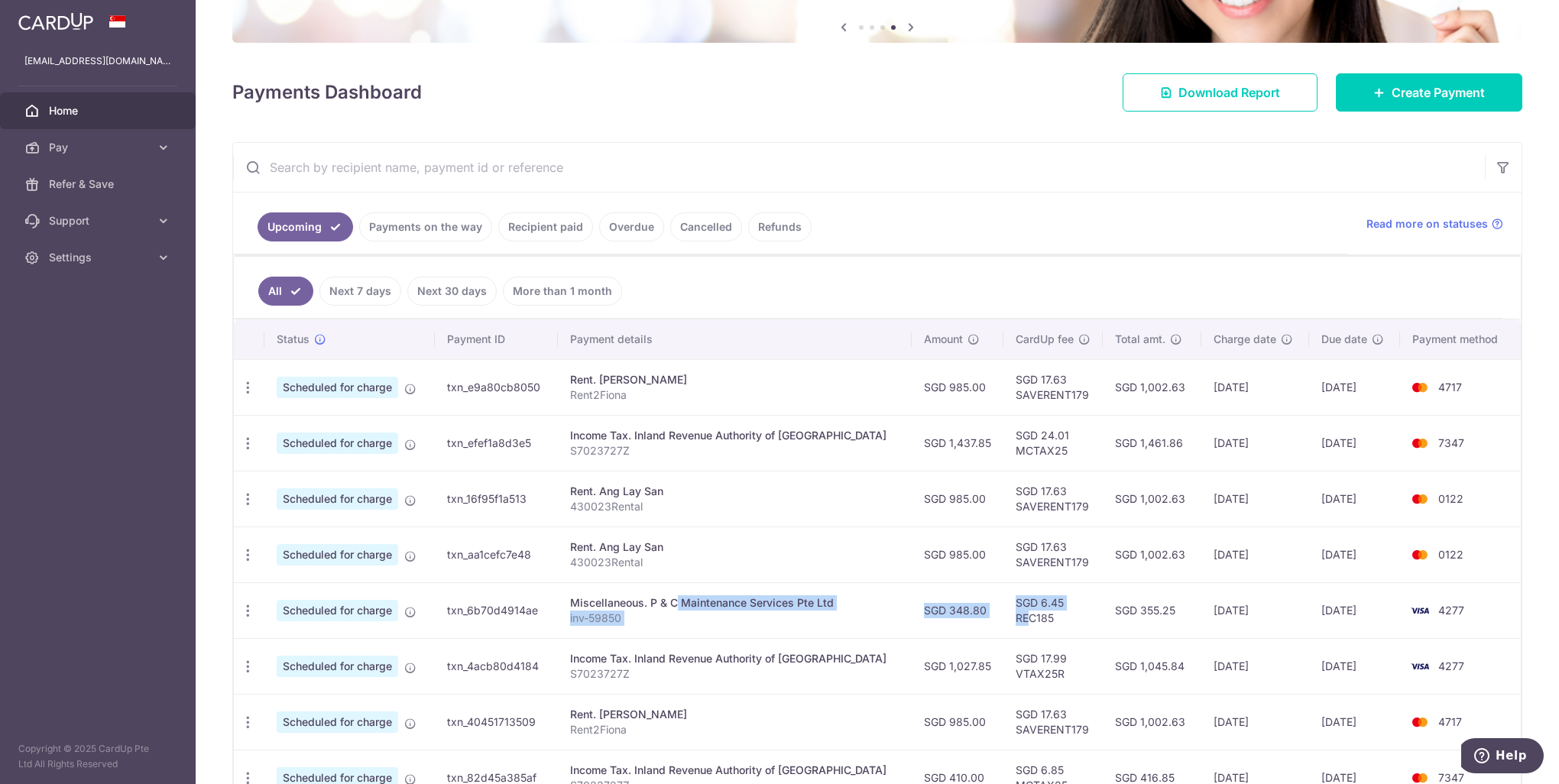
drag, startPoint x: 1004, startPoint y: 622, endPoint x: 609, endPoint y: 594, distance: 396.0
click at [609, 594] on tr "Update payment Cancel payment Scheduled for charge txn_6b70d4914ae Miscellaneou…" at bounding box center [877, 610] width 1287 height 56
drag, startPoint x: 609, startPoint y: 594, endPoint x: 609, endPoint y: 615, distance: 21.0
click at [609, 615] on p "inv-59850" at bounding box center [735, 618] width 330 height 15
click at [676, 622] on p "inv-59850" at bounding box center [735, 618] width 330 height 15
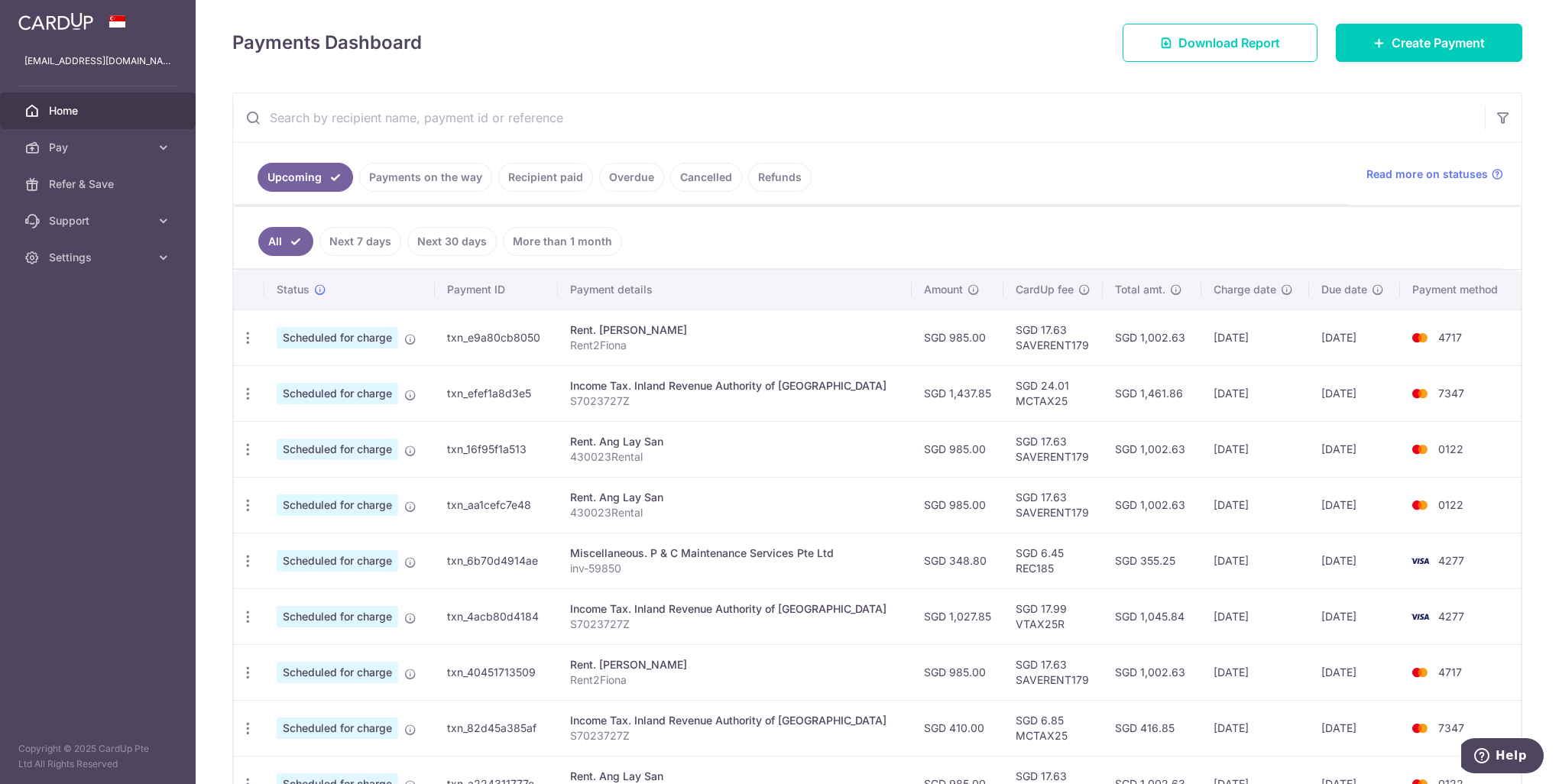
scroll to position [229, 0]
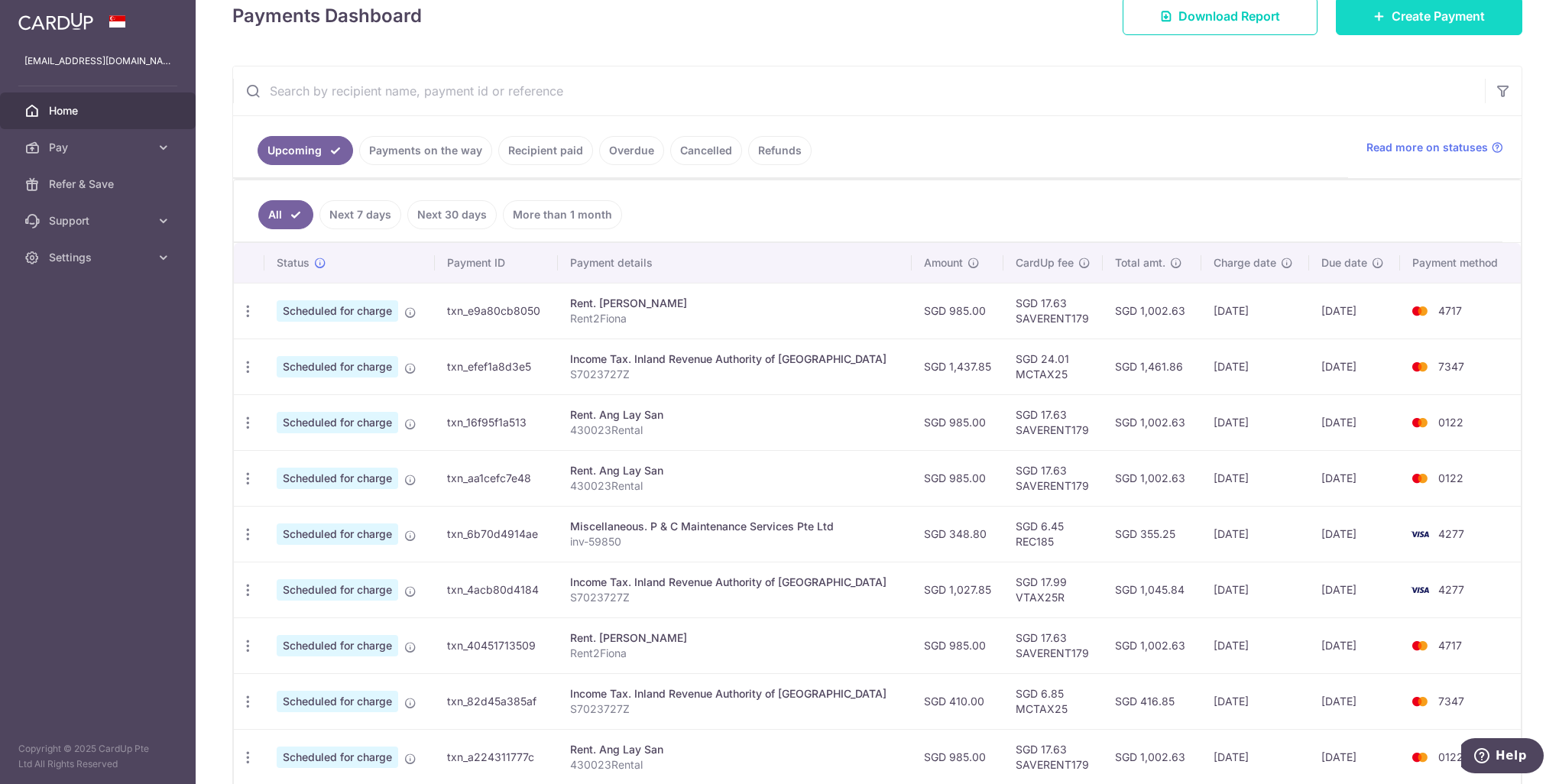
click at [1418, 13] on span "Create Payment" at bounding box center [1438, 16] width 93 height 18
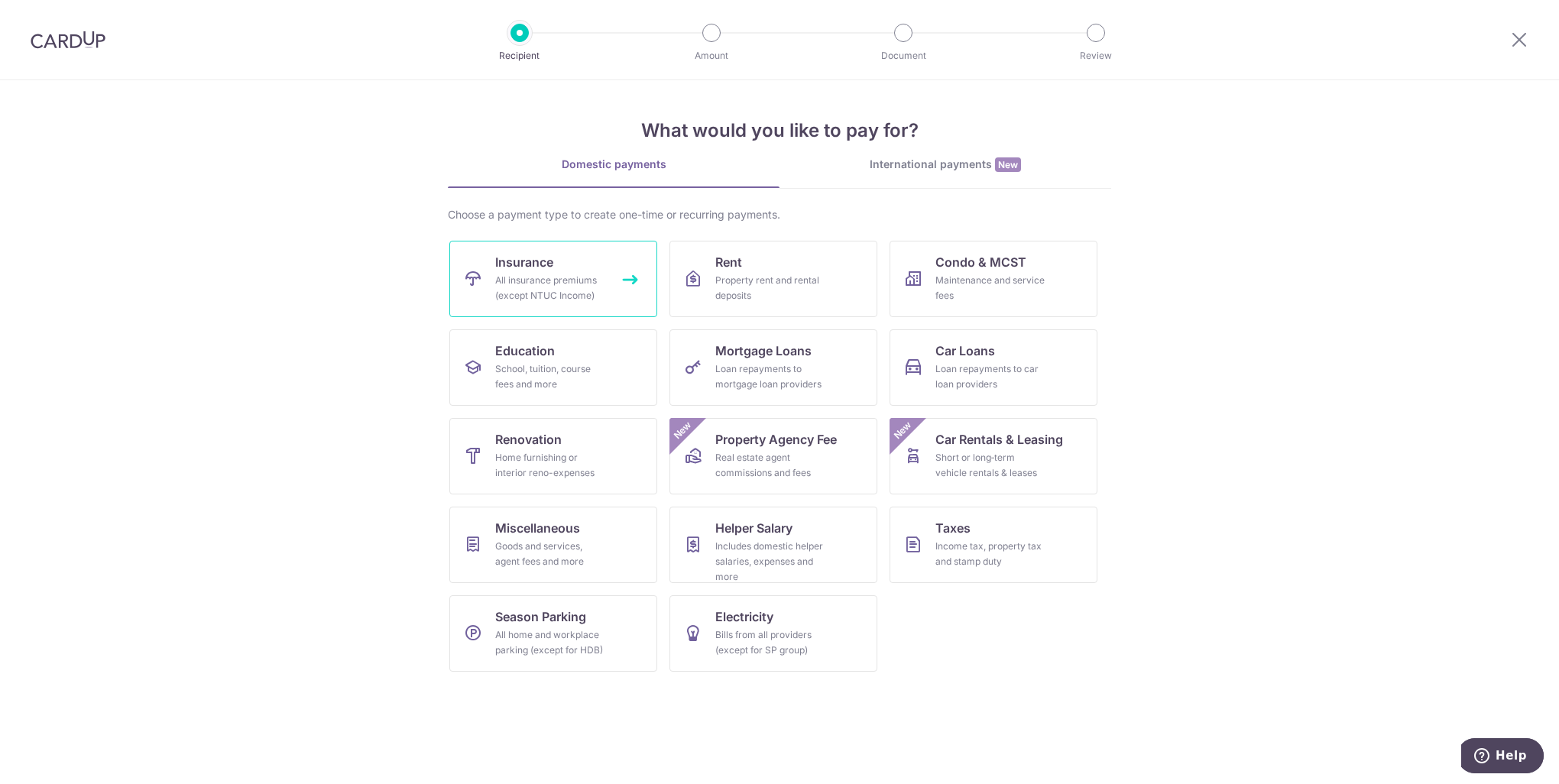
click at [550, 299] on div "All insurance premiums (except NTUC Income)" at bounding box center [550, 288] width 110 height 30
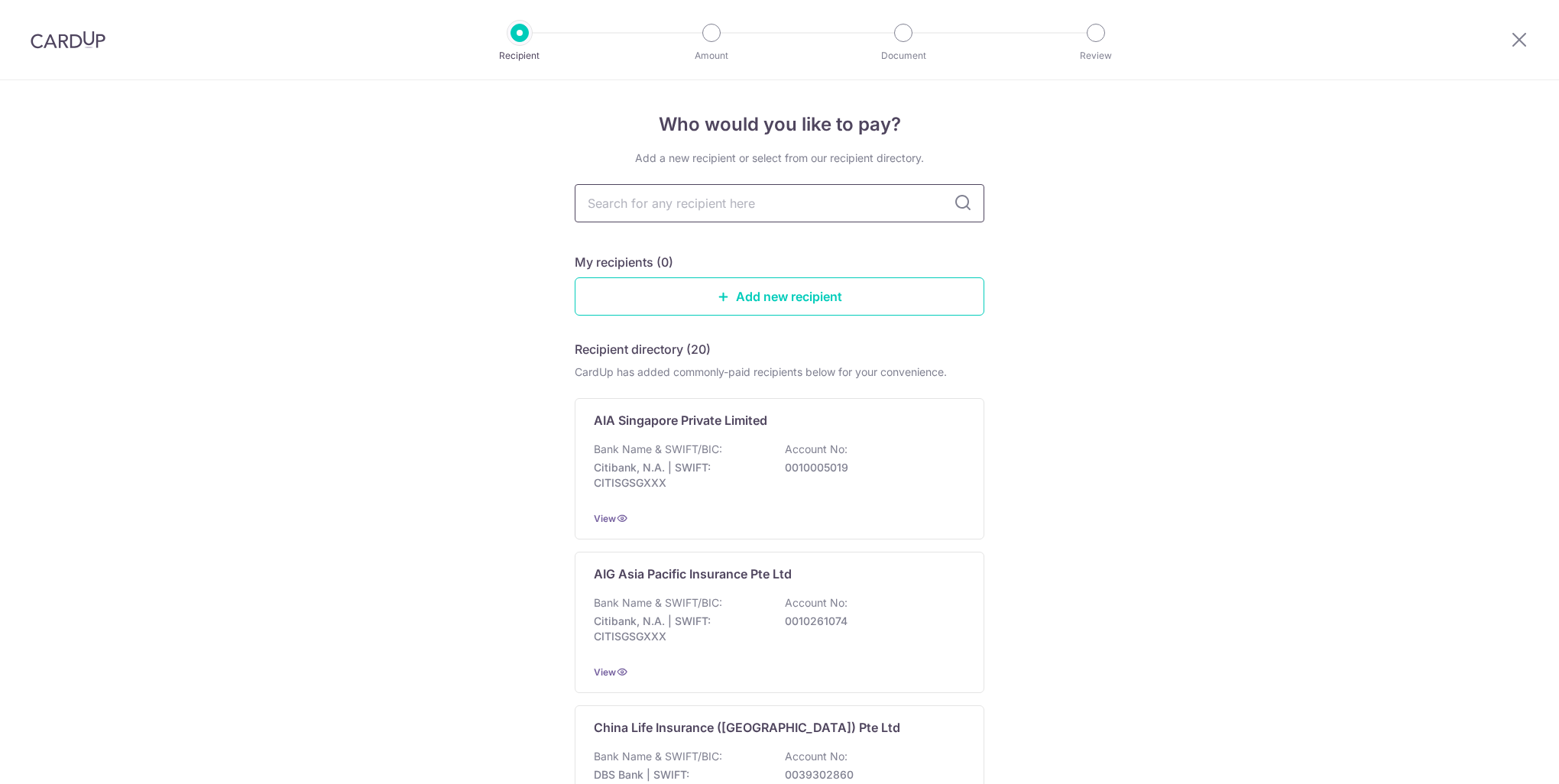
click at [688, 201] on input "text" at bounding box center [780, 204] width 410 height 38
type input "singlife"
click at [961, 205] on icon at bounding box center [962, 203] width 18 height 18
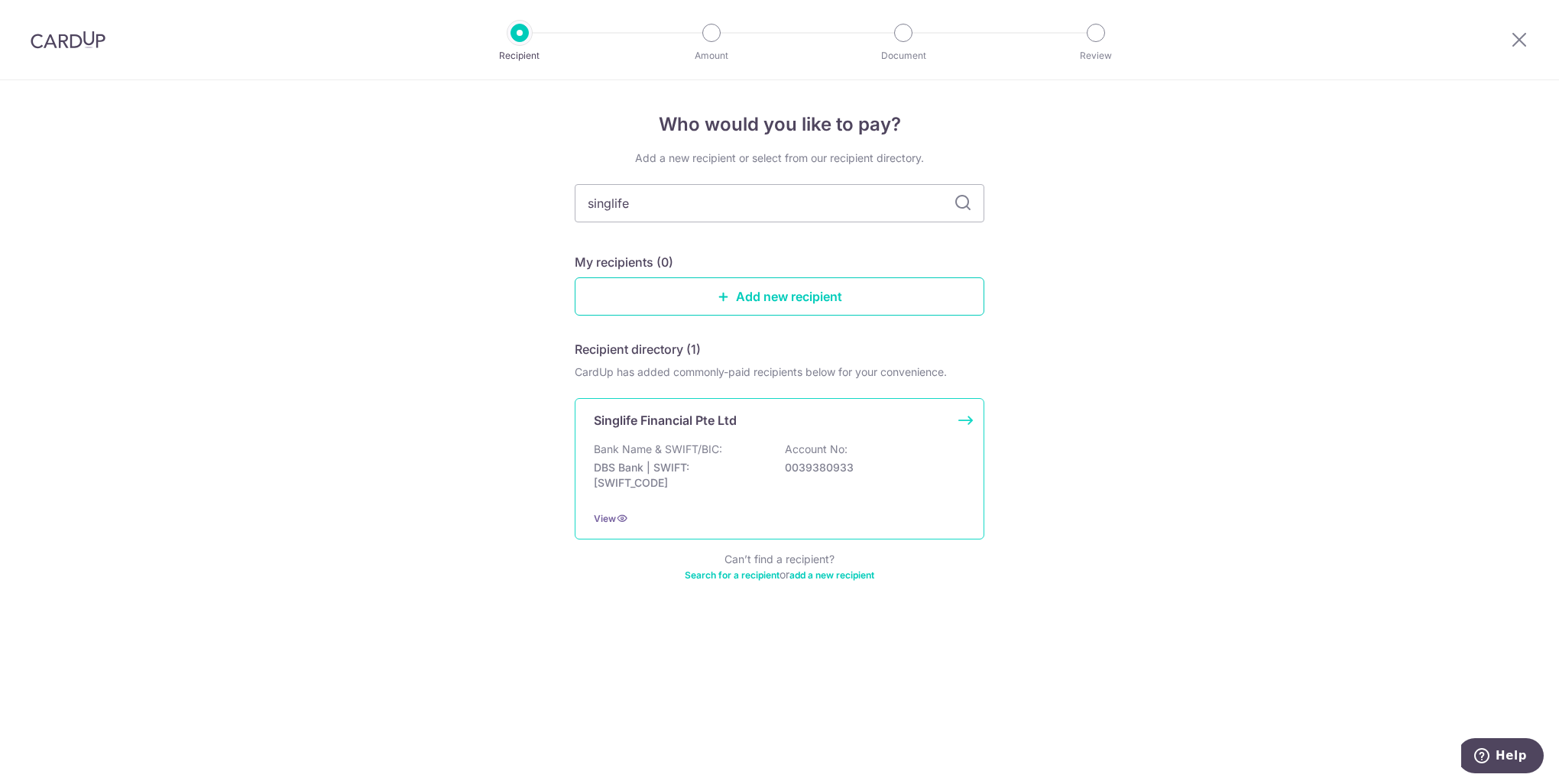
click at [741, 436] on div "Singlife Financial Pte Ltd Bank Name & SWIFT/BIC: DBS Bank | SWIFT: [SWIFT_CODE…" at bounding box center [780, 469] width 410 height 141
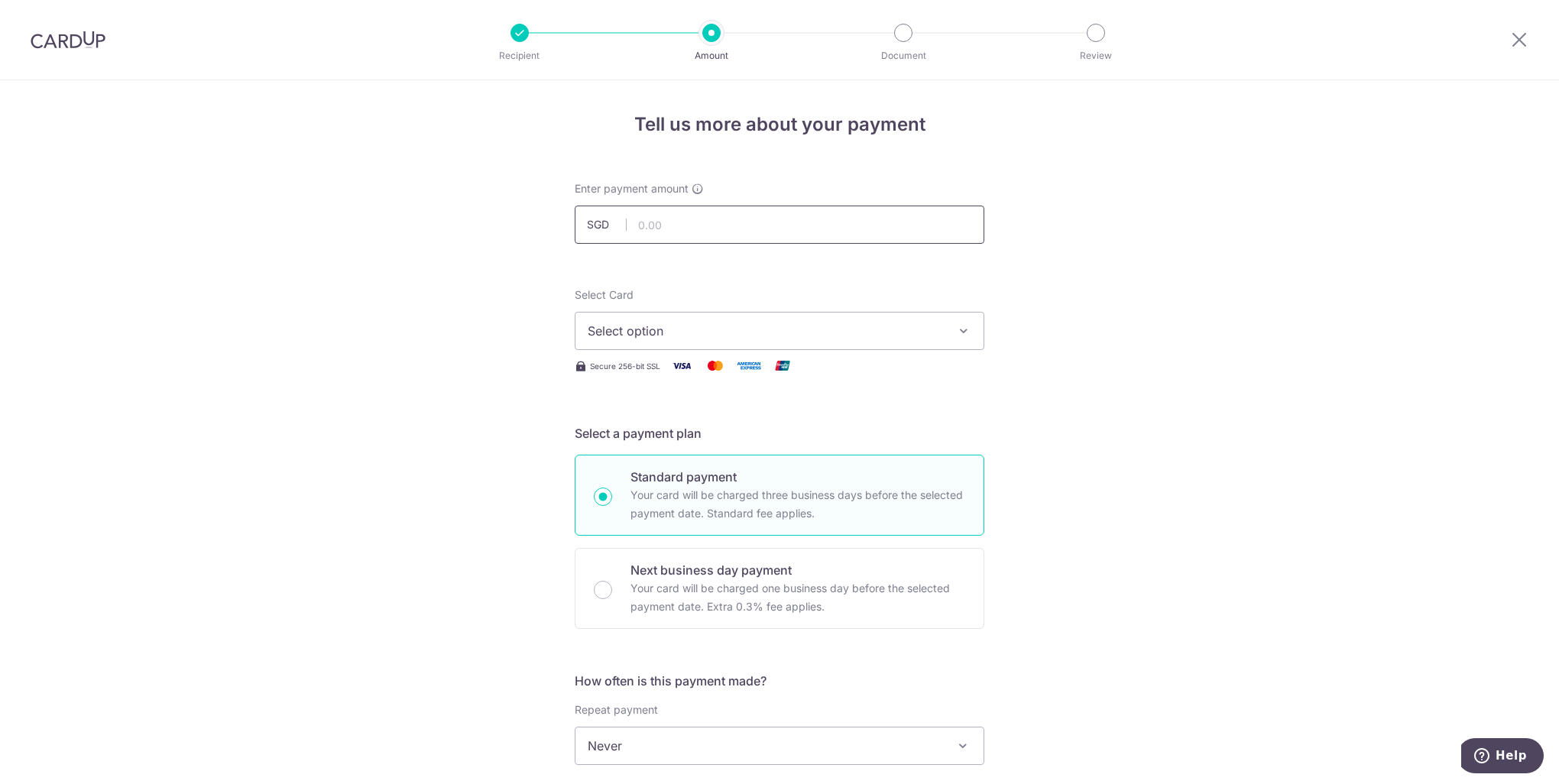
click at [679, 230] on input "text" at bounding box center [780, 224] width 410 height 38
click at [676, 225] on input "text" at bounding box center [780, 224] width 410 height 38
click at [656, 224] on input "text" at bounding box center [780, 224] width 410 height 38
click at [655, 224] on input "text" at bounding box center [780, 224] width 410 height 38
click at [651, 231] on input "text" at bounding box center [780, 224] width 410 height 38
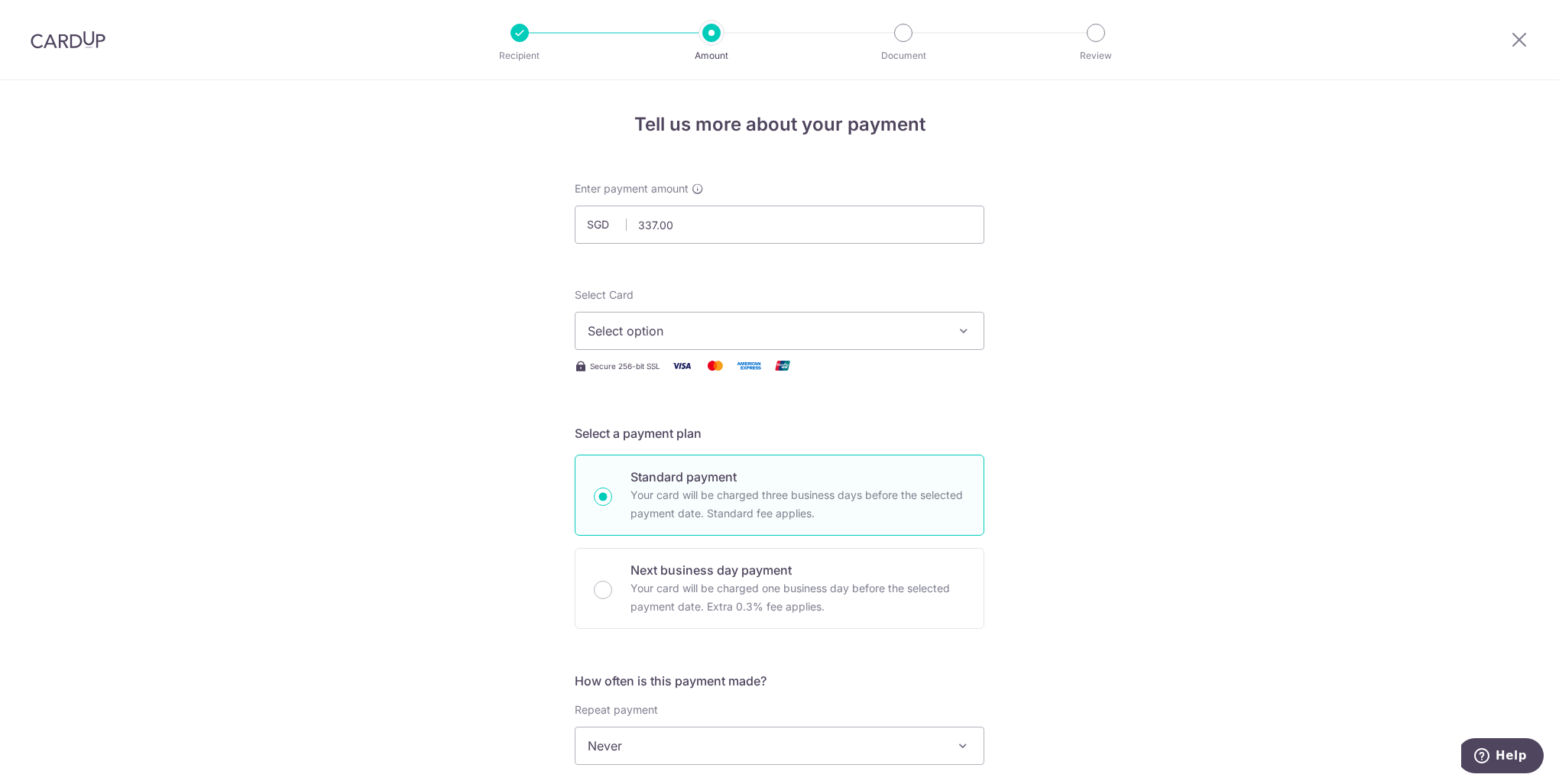
click at [912, 293] on div "Select Card Select option Add credit card Your Cards **** 7721 **** 7347 **** 1…" at bounding box center [780, 319] width 410 height 62
drag, startPoint x: 113, startPoint y: 228, endPoint x: 198, endPoint y: 216, distance: 85.8
click at [113, 228] on div "Tell us more about your payment Enter payment amount SGD 337.00 337.00 Select C…" at bounding box center [780, 770] width 1559 height 1382
drag, startPoint x: 681, startPoint y: 226, endPoint x: 622, endPoint y: 225, distance: 59.0
click at [622, 225] on div "SGD 337.00 337.00" at bounding box center [780, 224] width 410 height 38
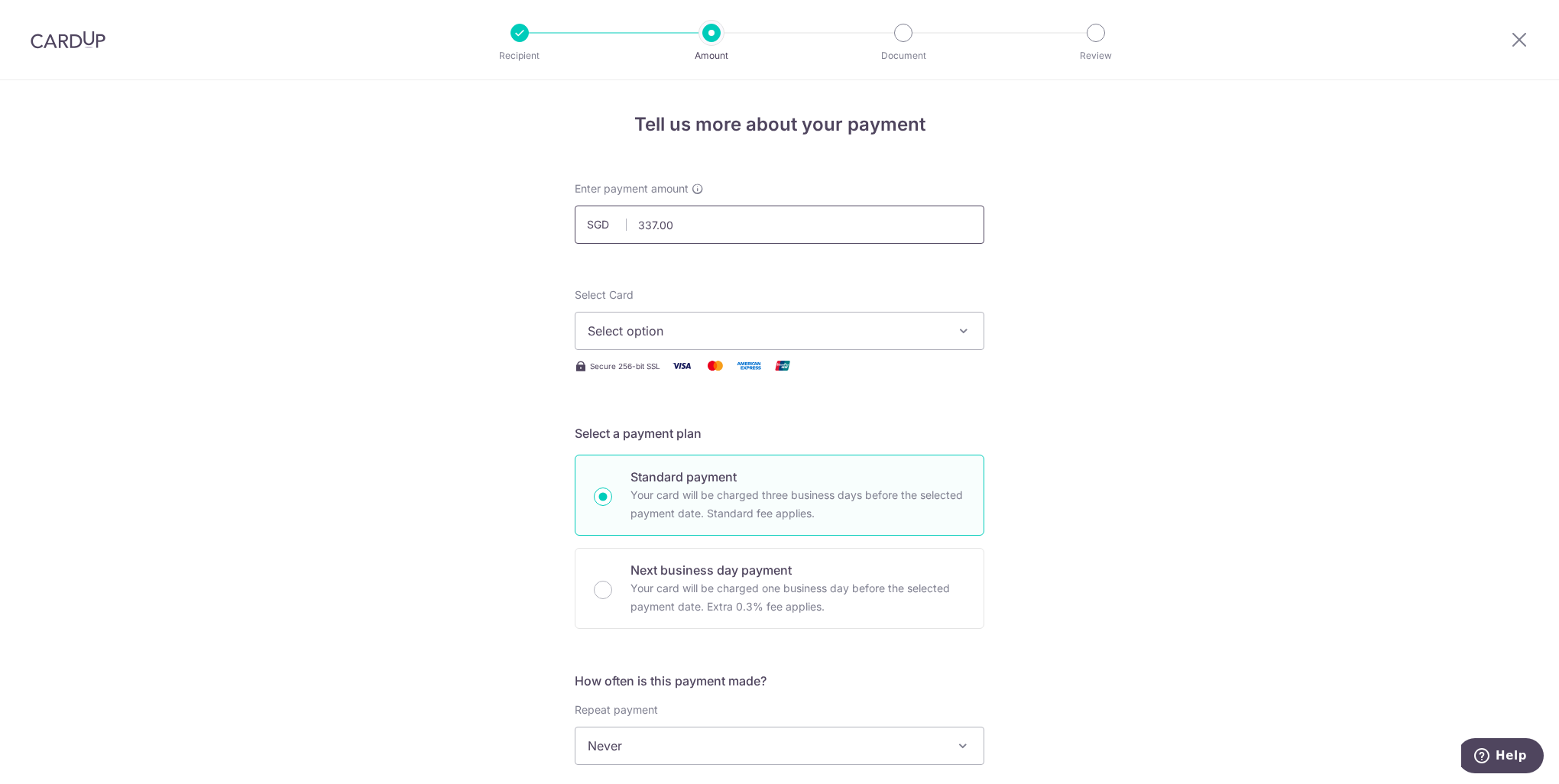
paste input "778.75"
click at [603, 221] on div "SGD 778.75 337.00" at bounding box center [780, 224] width 410 height 38
type input "2"
drag, startPoint x: 660, startPoint y: 229, endPoint x: 621, endPoint y: 218, distance: 40.5
click at [621, 219] on div "SGD 33 337.00" at bounding box center [780, 224] width 410 height 38
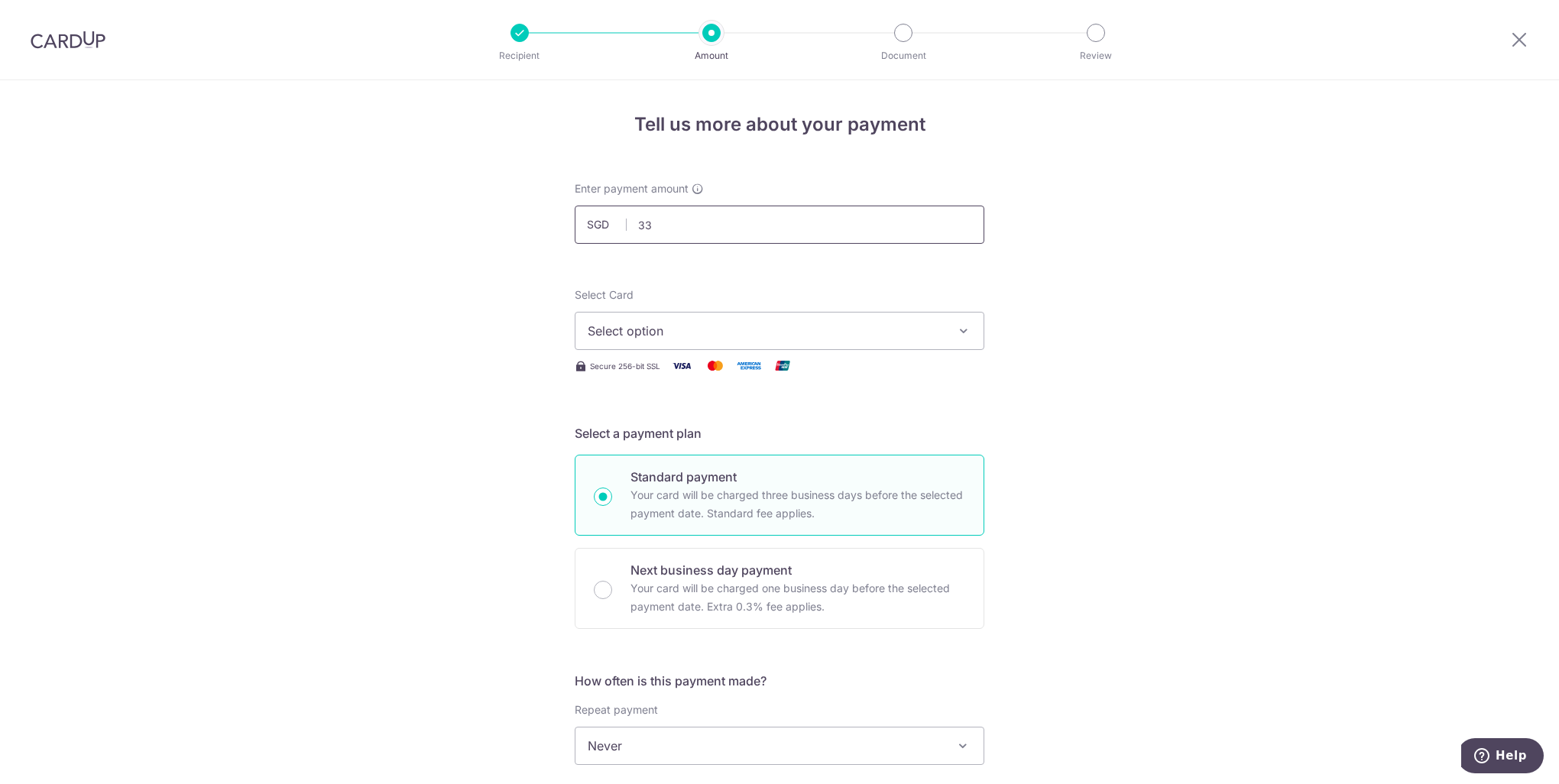
click at [716, 230] on input "33" at bounding box center [780, 224] width 410 height 38
click at [692, 218] on input "33" at bounding box center [780, 224] width 410 height 38
click at [640, 224] on input "33" at bounding box center [780, 224] width 410 height 38
drag, startPoint x: 633, startPoint y: 224, endPoint x: 708, endPoint y: 221, distance: 75.1
click at [708, 221] on input "33" at bounding box center [780, 224] width 410 height 38
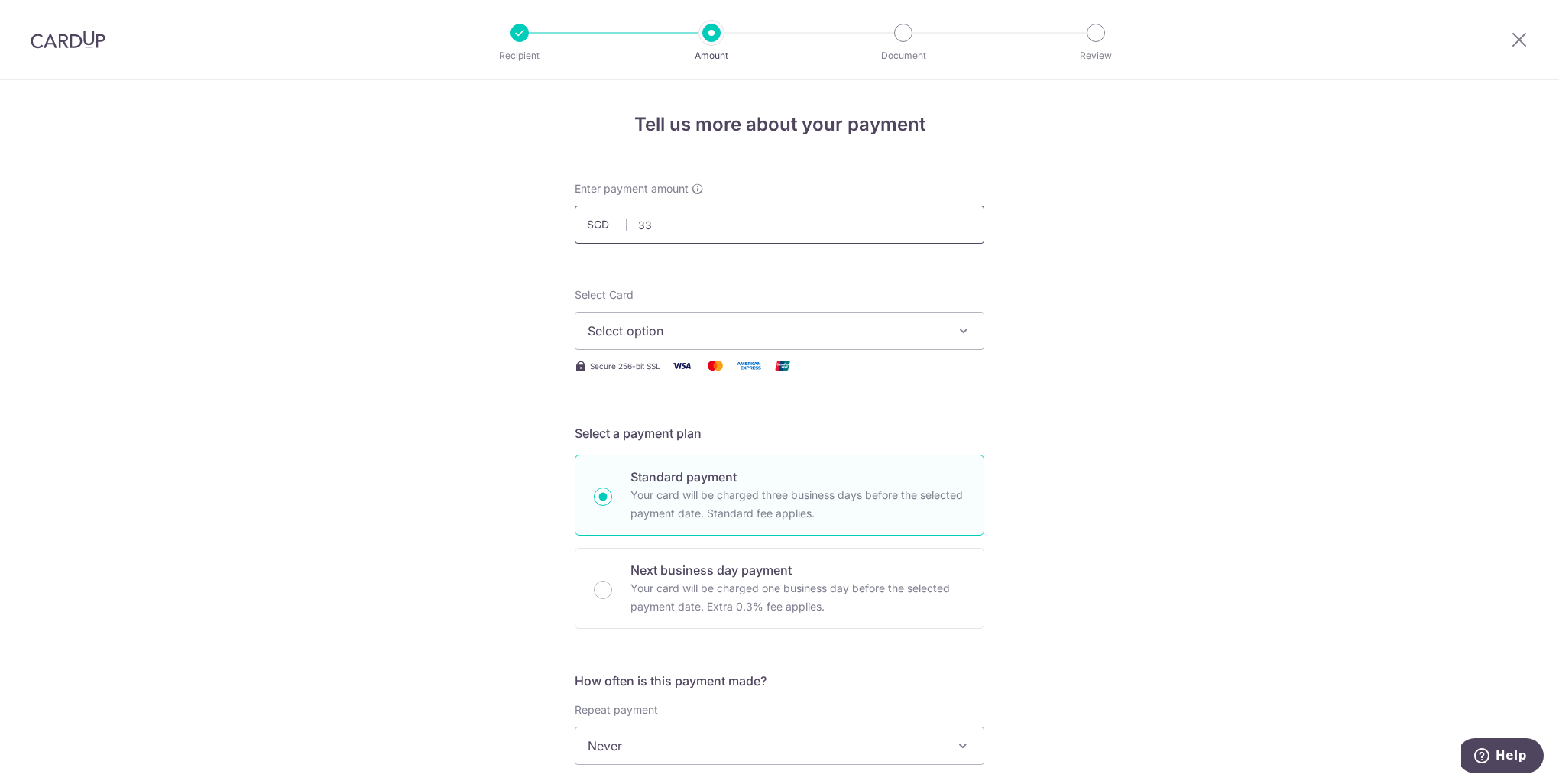
click at [731, 221] on input "33" at bounding box center [780, 224] width 410 height 38
click at [676, 228] on input "33" at bounding box center [780, 224] width 410 height 38
drag, startPoint x: 671, startPoint y: 228, endPoint x: 596, endPoint y: 228, distance: 75.0
click at [596, 228] on div "SGD 33 337.00" at bounding box center [780, 224] width 410 height 38
click at [668, 206] on input "33" at bounding box center [780, 224] width 410 height 38
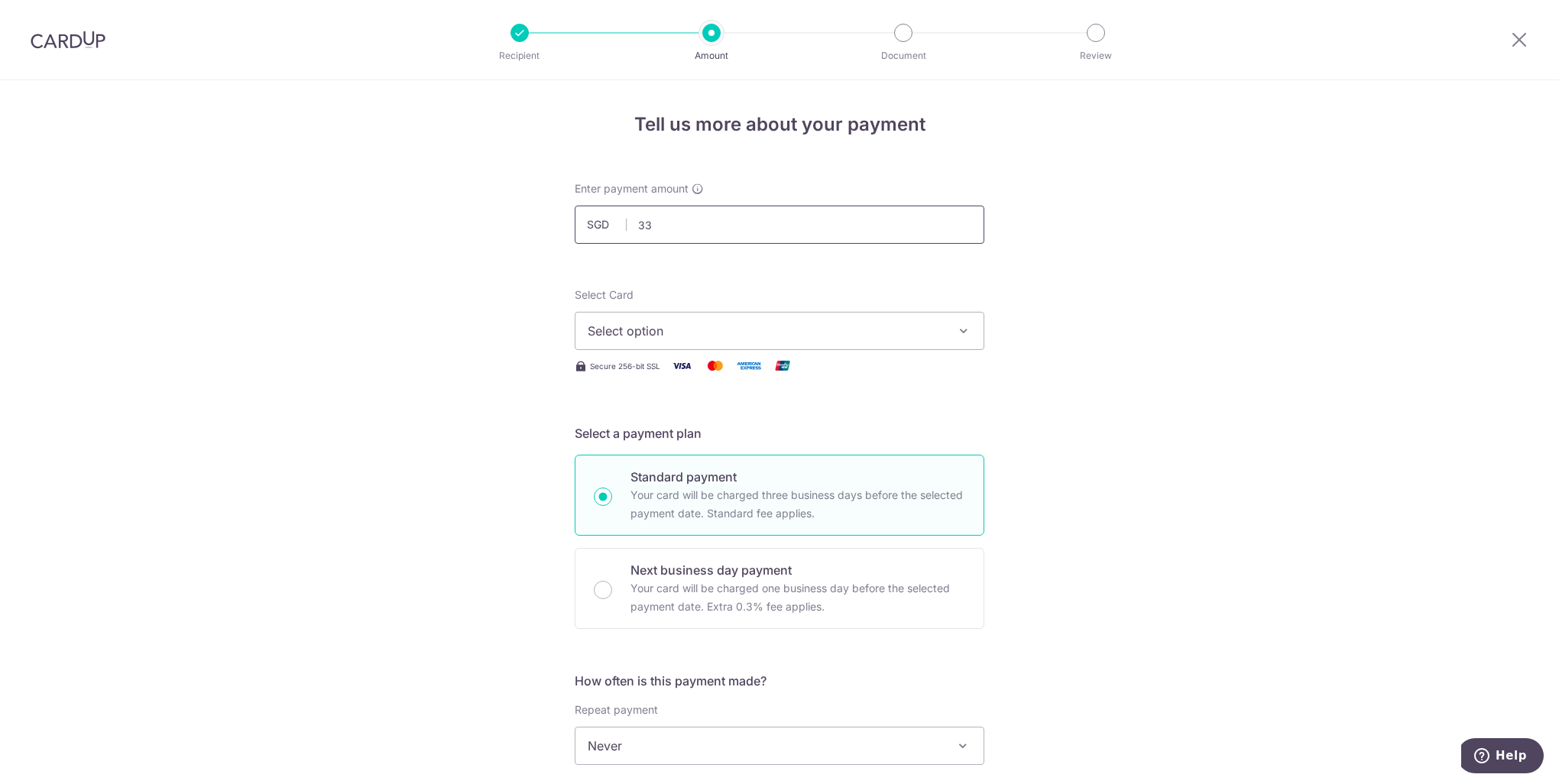
click at [664, 222] on input "33" at bounding box center [780, 224] width 410 height 38
drag, startPoint x: 653, startPoint y: 223, endPoint x: 625, endPoint y: 220, distance: 28.2
click at [625, 220] on input "33" at bounding box center [780, 224] width 410 height 38
drag, startPoint x: 678, startPoint y: 228, endPoint x: 648, endPoint y: 228, distance: 30.0
click at [676, 228] on input "33" at bounding box center [780, 224] width 410 height 38
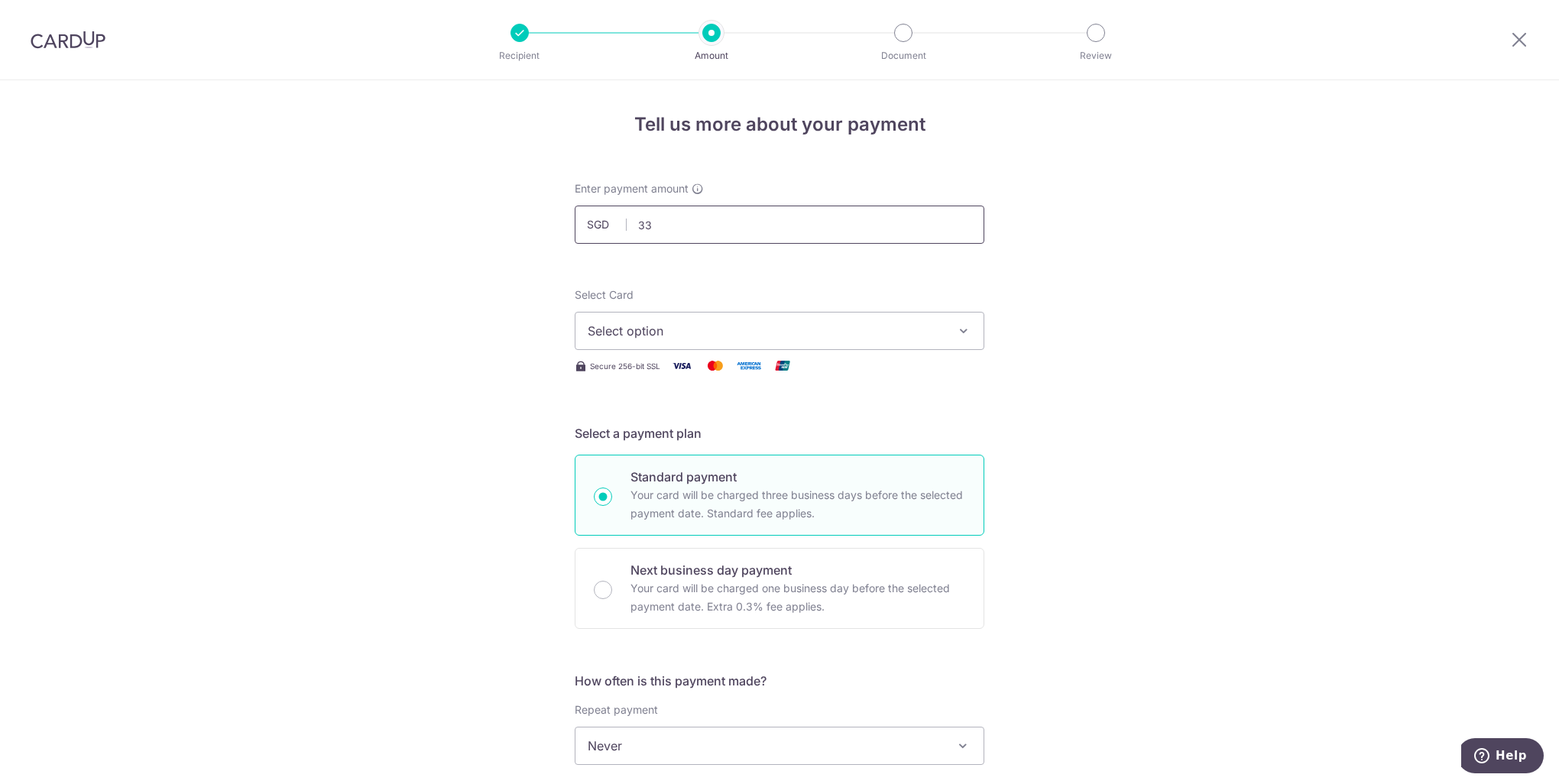
click at [642, 228] on input "33" at bounding box center [780, 224] width 410 height 38
drag, startPoint x: 654, startPoint y: 222, endPoint x: 610, endPoint y: 216, distance: 44.4
click at [610, 216] on input "334333" at bounding box center [780, 224] width 410 height 38
type input "337.00"
click at [674, 322] on span "Select option" at bounding box center [766, 331] width 356 height 18
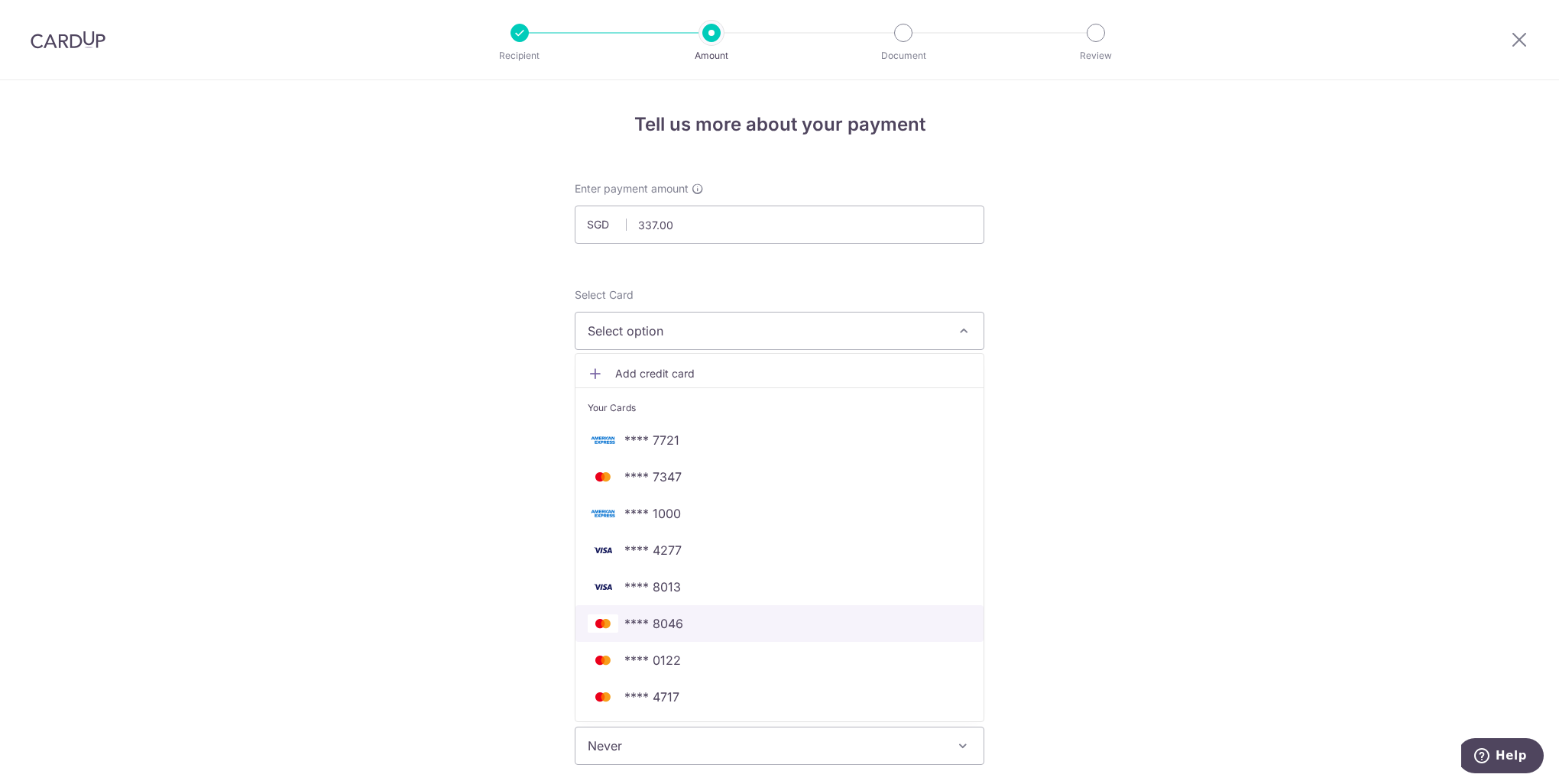
scroll to position [77, 0]
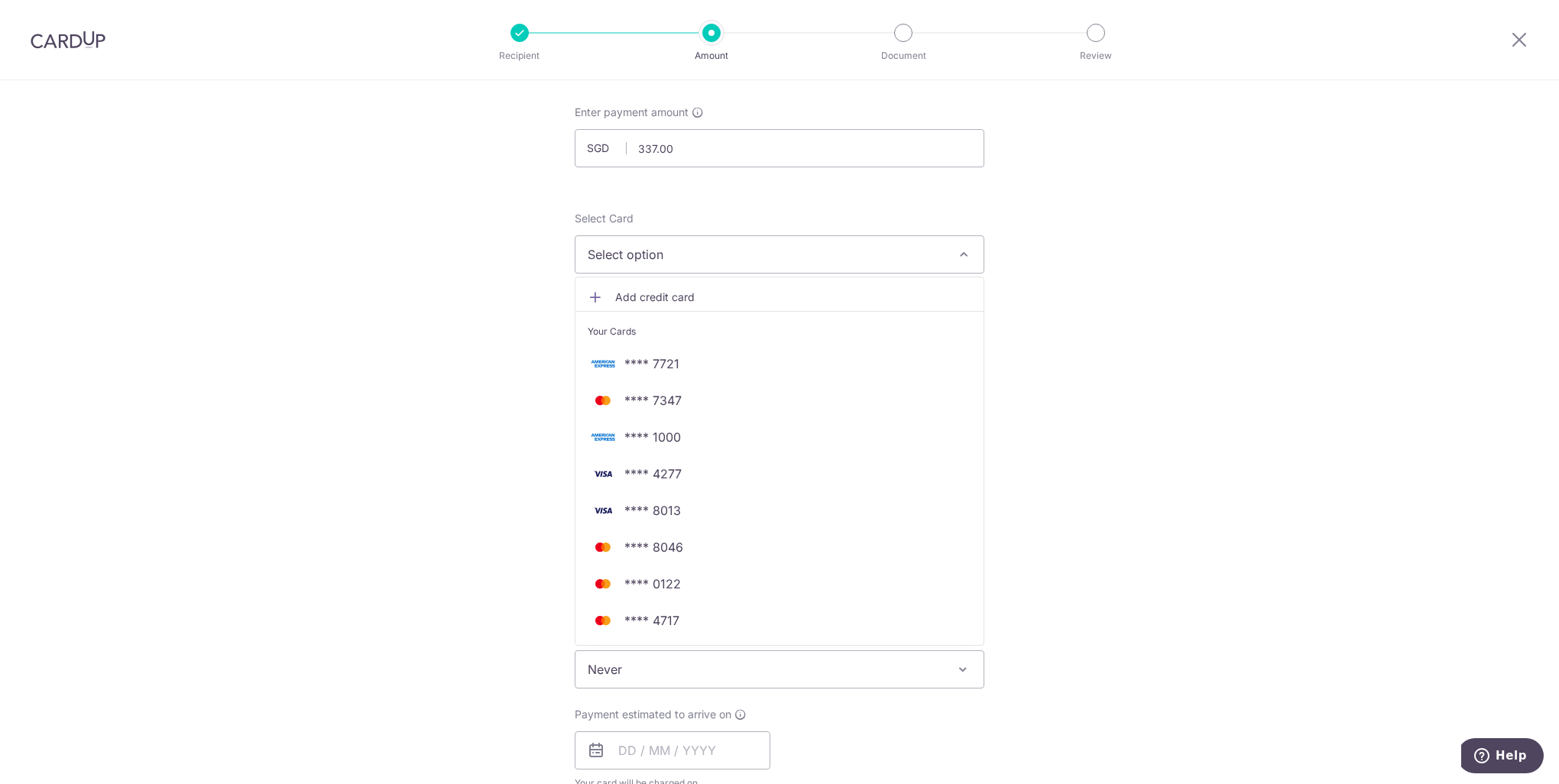
click at [1126, 282] on div "Tell us more about your payment Enter payment amount SGD 337.00 337.00 Select C…" at bounding box center [780, 695] width 1559 height 1382
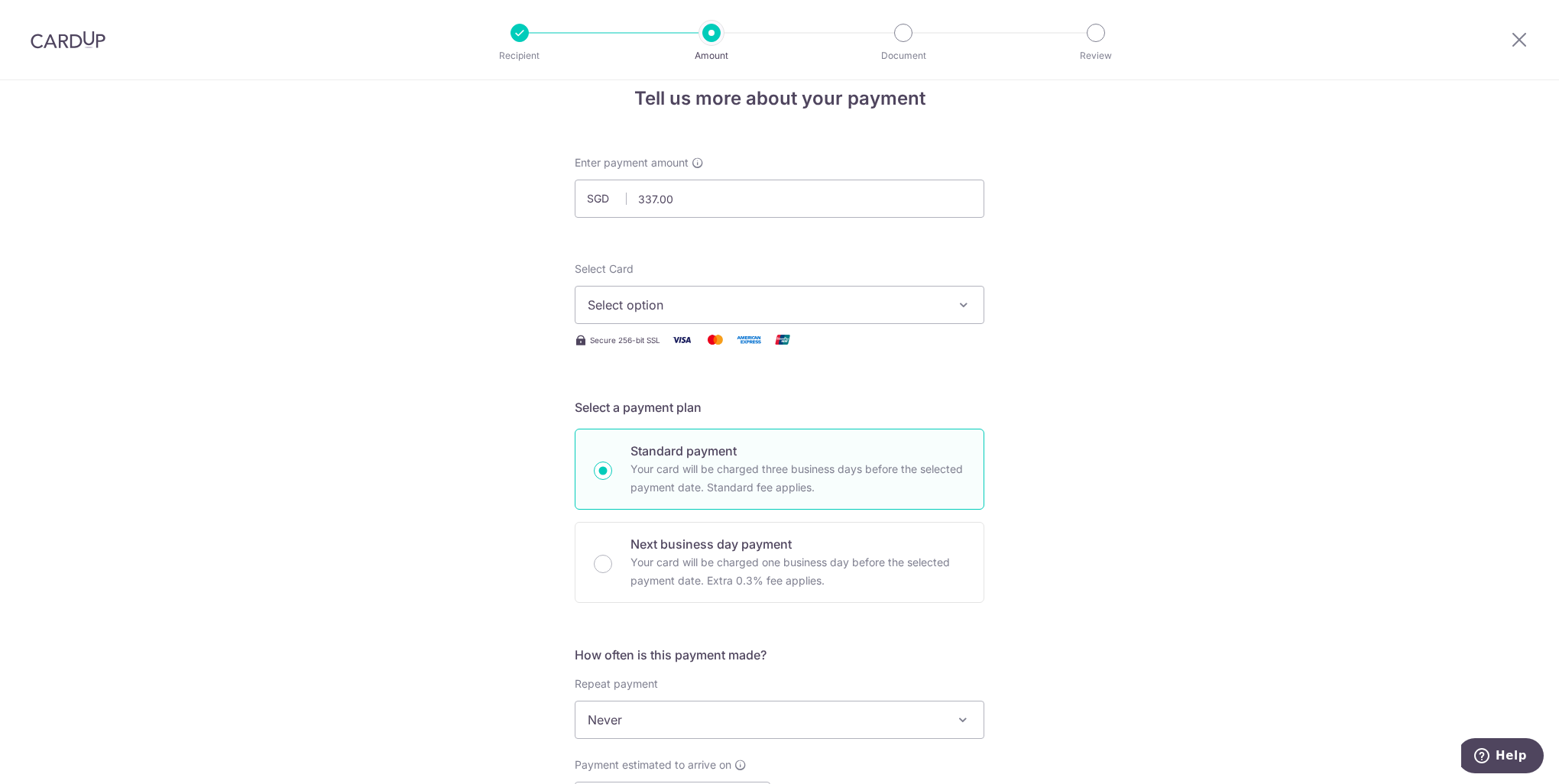
scroll to position [0, 0]
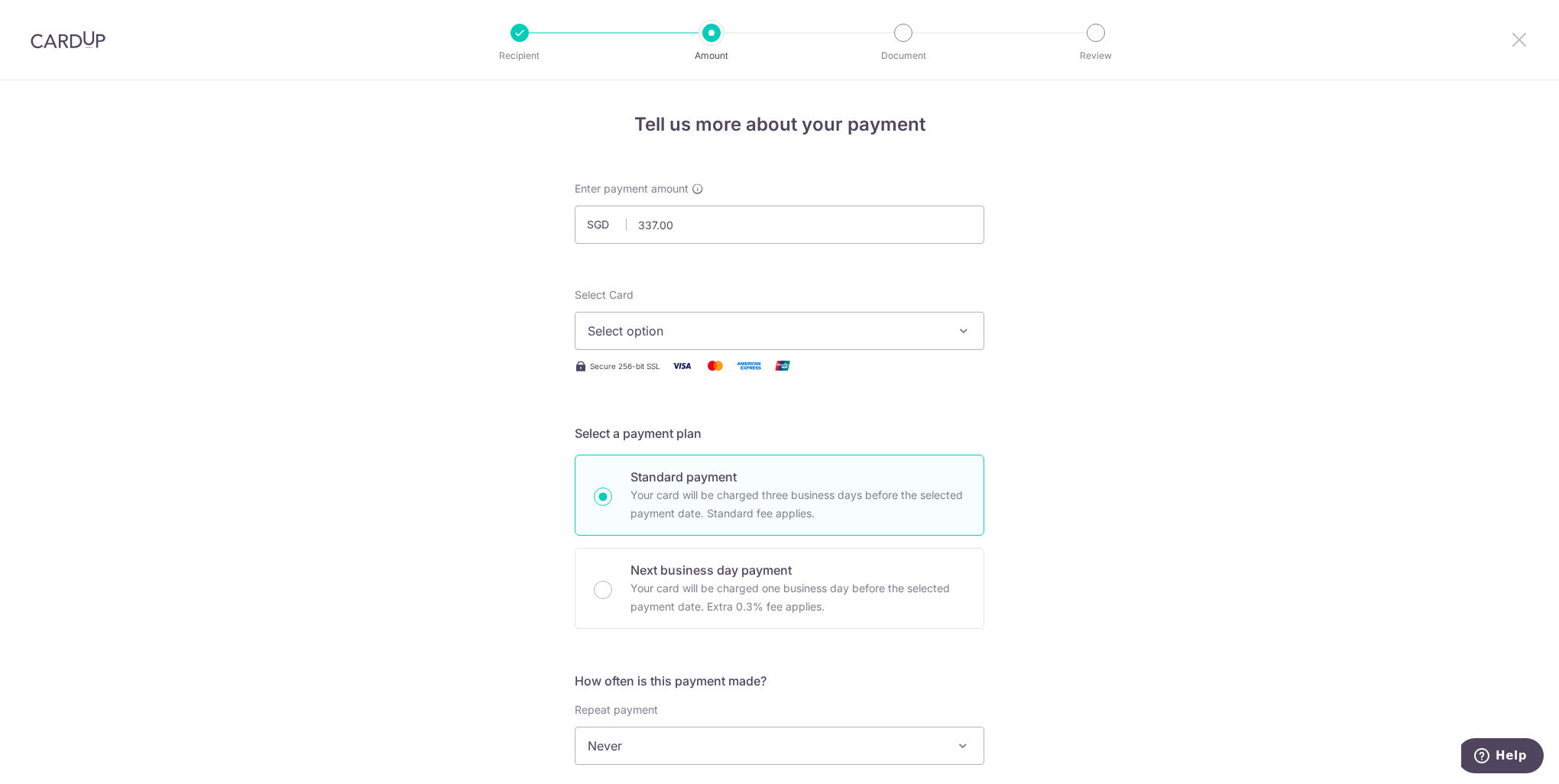
click at [1517, 34] on icon at bounding box center [1519, 39] width 18 height 19
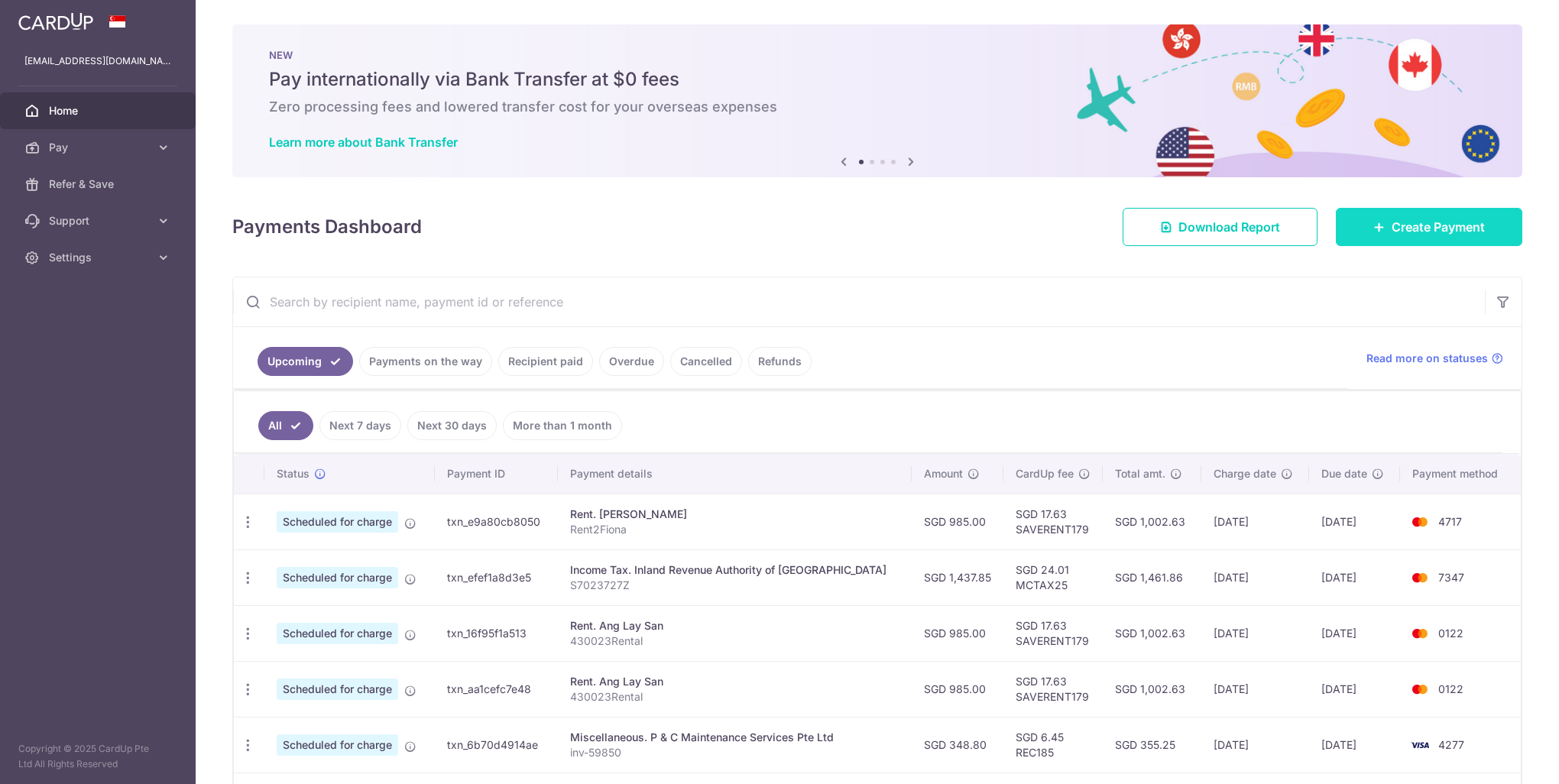
click at [1423, 228] on span "Create Payment" at bounding box center [1438, 227] width 93 height 18
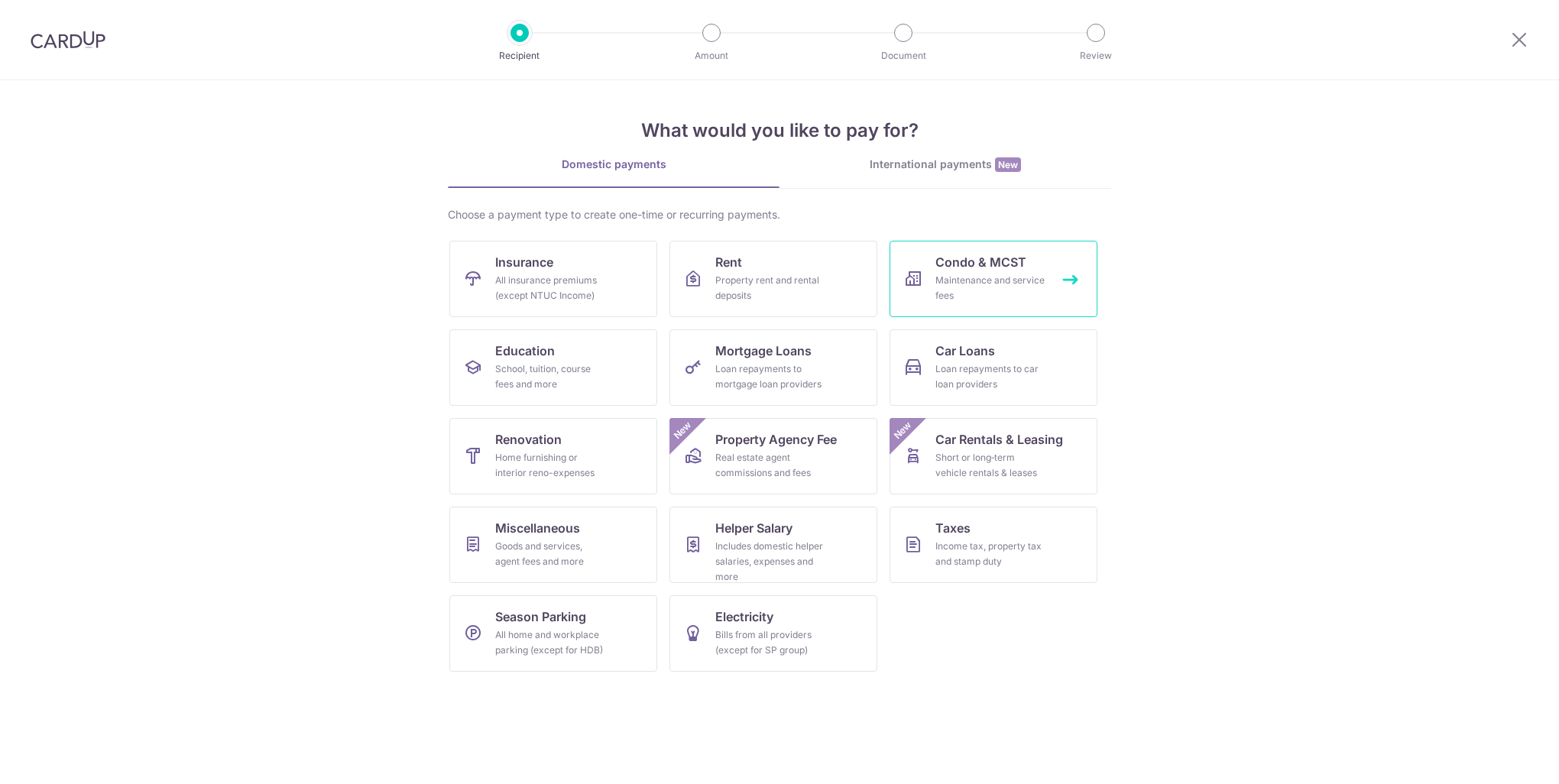
click at [966, 271] on link "Condo & MCST Maintenance and service fees" at bounding box center [994, 279] width 208 height 77
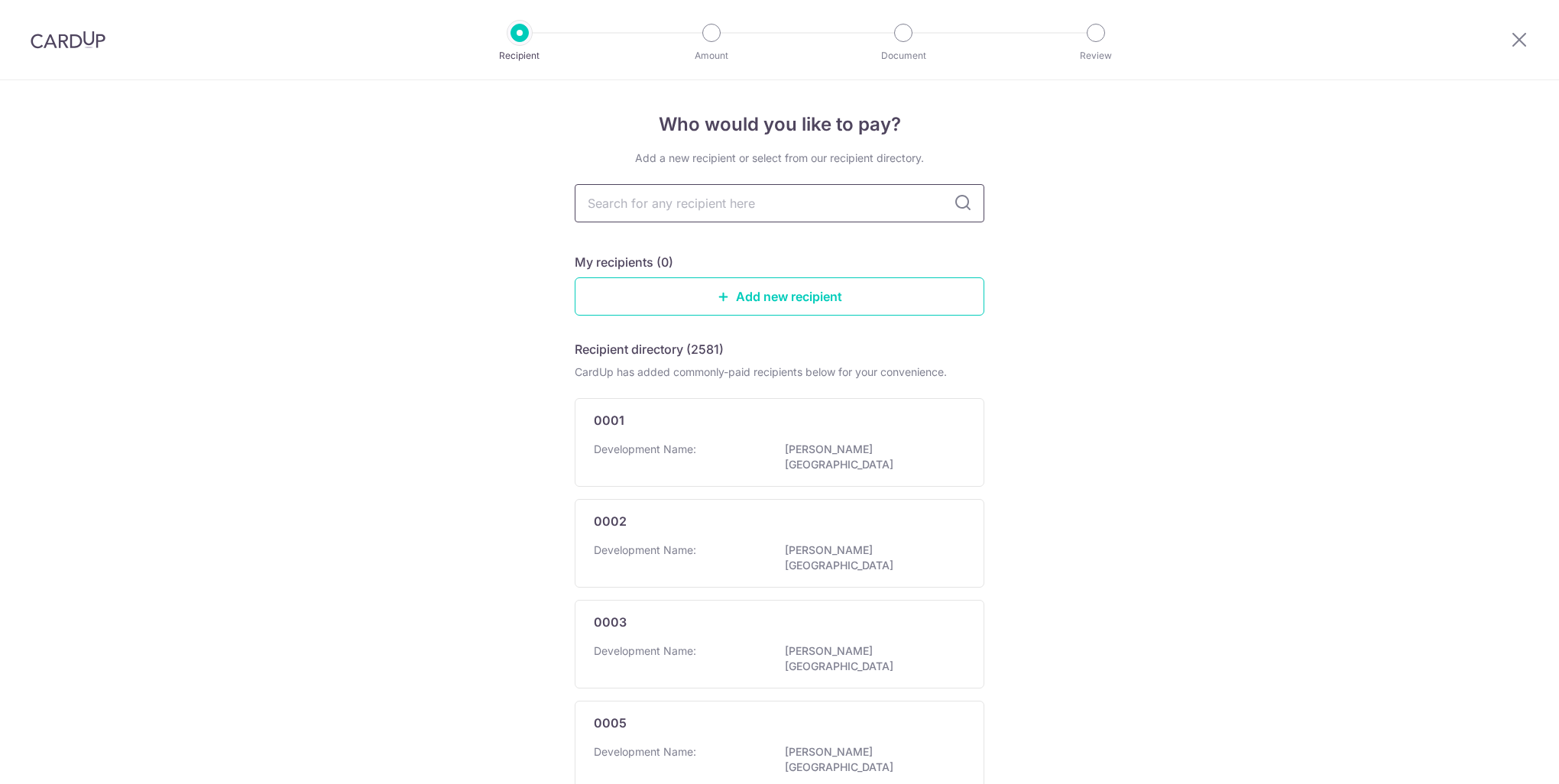
click at [673, 208] on input "text" at bounding box center [780, 204] width 410 height 38
click at [657, 203] on input "text" at bounding box center [780, 204] width 410 height 38
type input "mar"
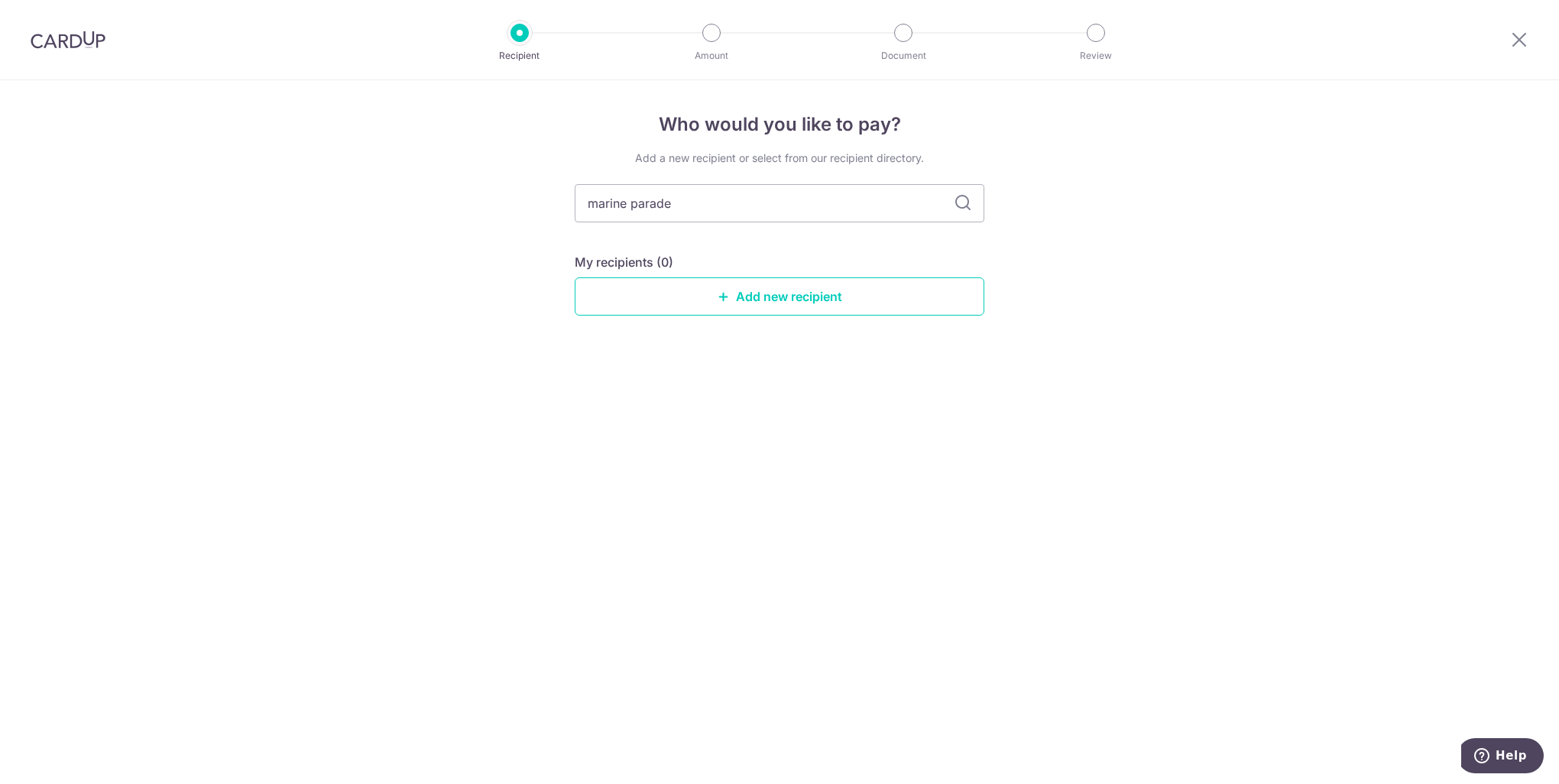
type input "marine parade"
click at [971, 204] on icon at bounding box center [962, 203] width 18 height 18
click at [966, 204] on icon at bounding box center [962, 203] width 18 height 18
click at [749, 219] on input "marine parade" at bounding box center [780, 204] width 410 height 38
click at [946, 209] on input "marine parade" at bounding box center [780, 204] width 410 height 38
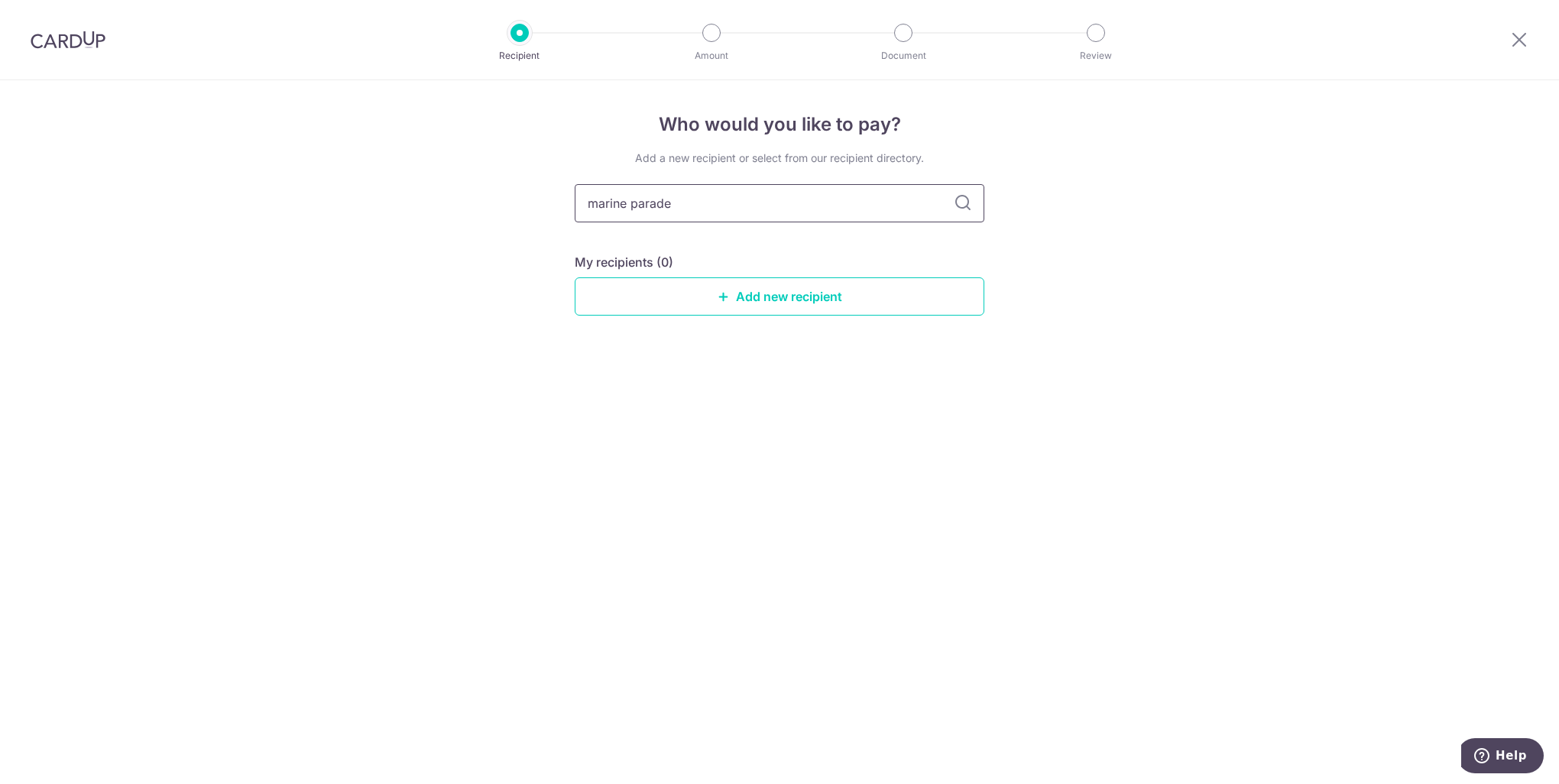
click at [946, 208] on input "marine parade" at bounding box center [780, 204] width 410 height 38
click at [755, 300] on link "Add new recipient" at bounding box center [780, 296] width 410 height 38
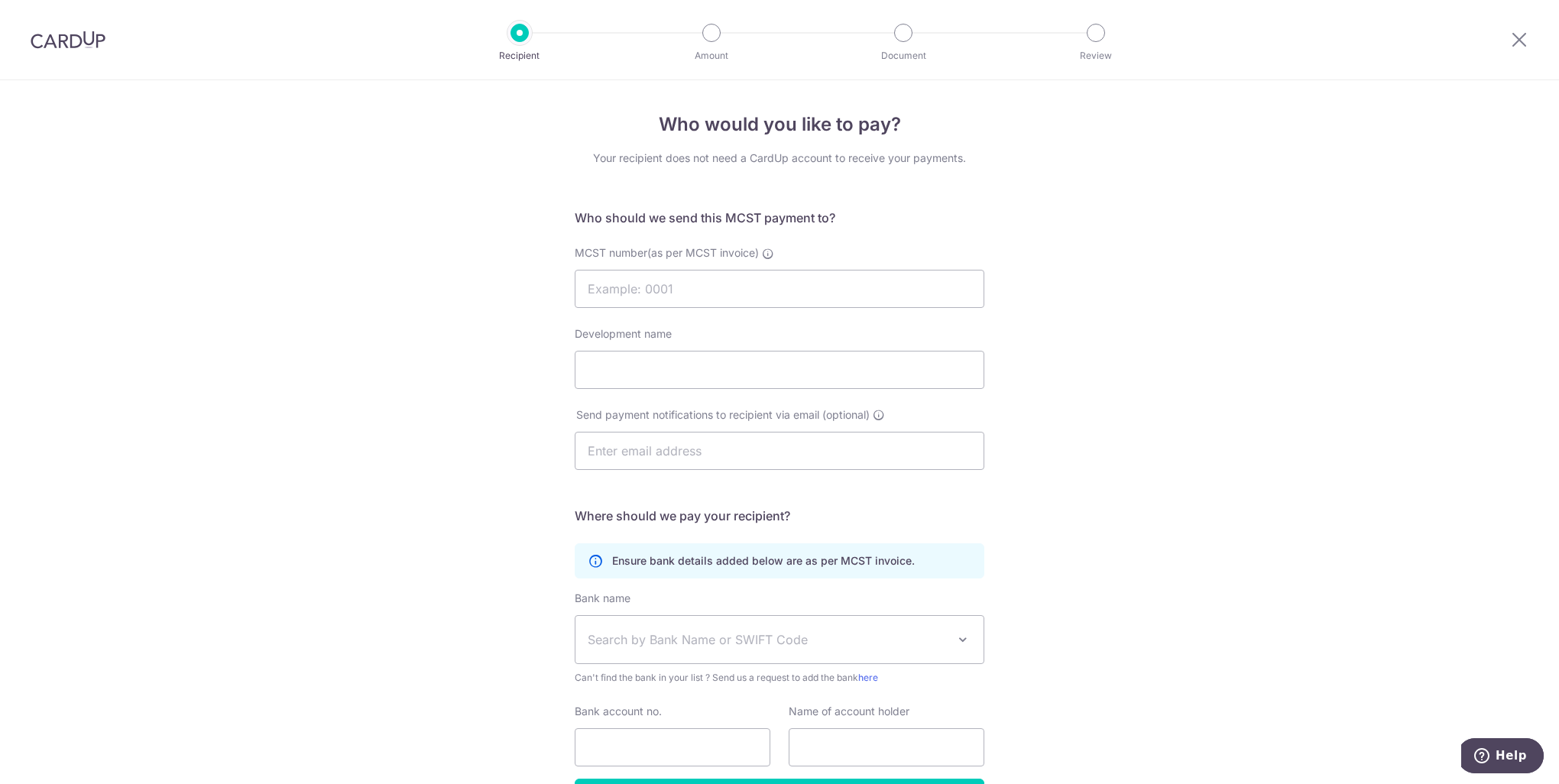
click at [878, 212] on h5 "Who should we send this MCST payment to?" at bounding box center [780, 217] width 410 height 18
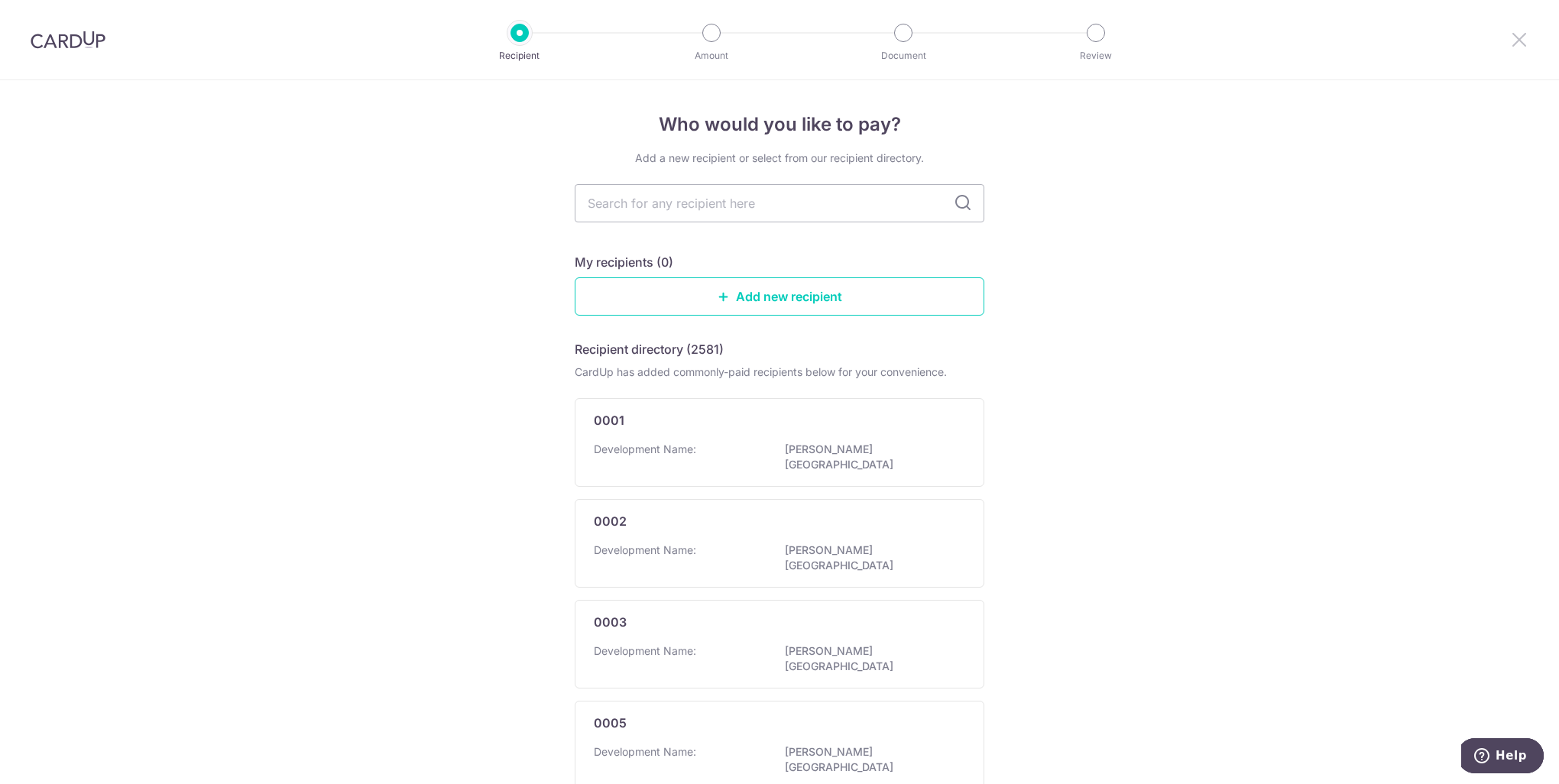
click at [1520, 42] on icon at bounding box center [1519, 39] width 18 height 19
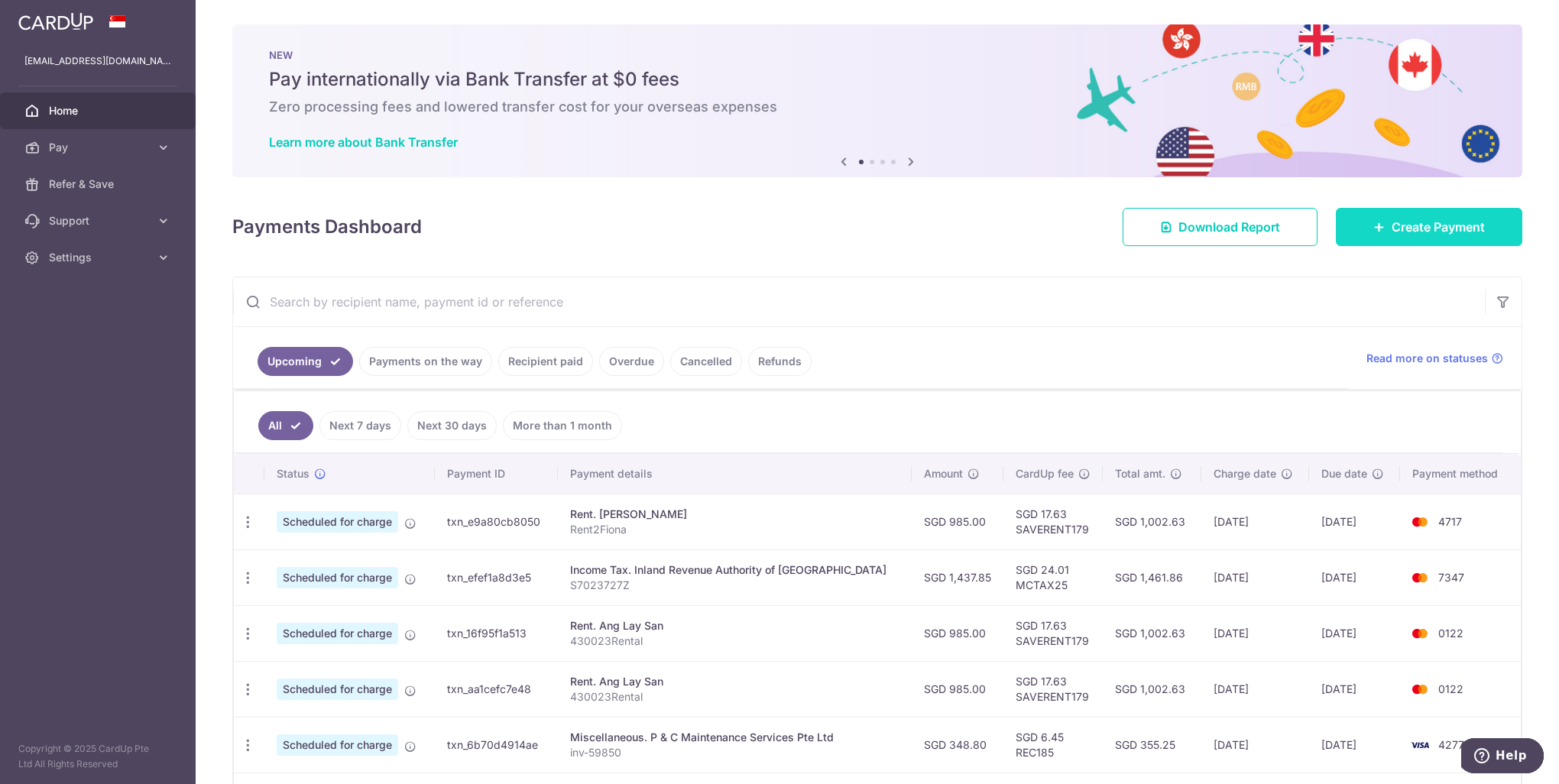
click at [1399, 224] on span "Create Payment" at bounding box center [1438, 227] width 93 height 18
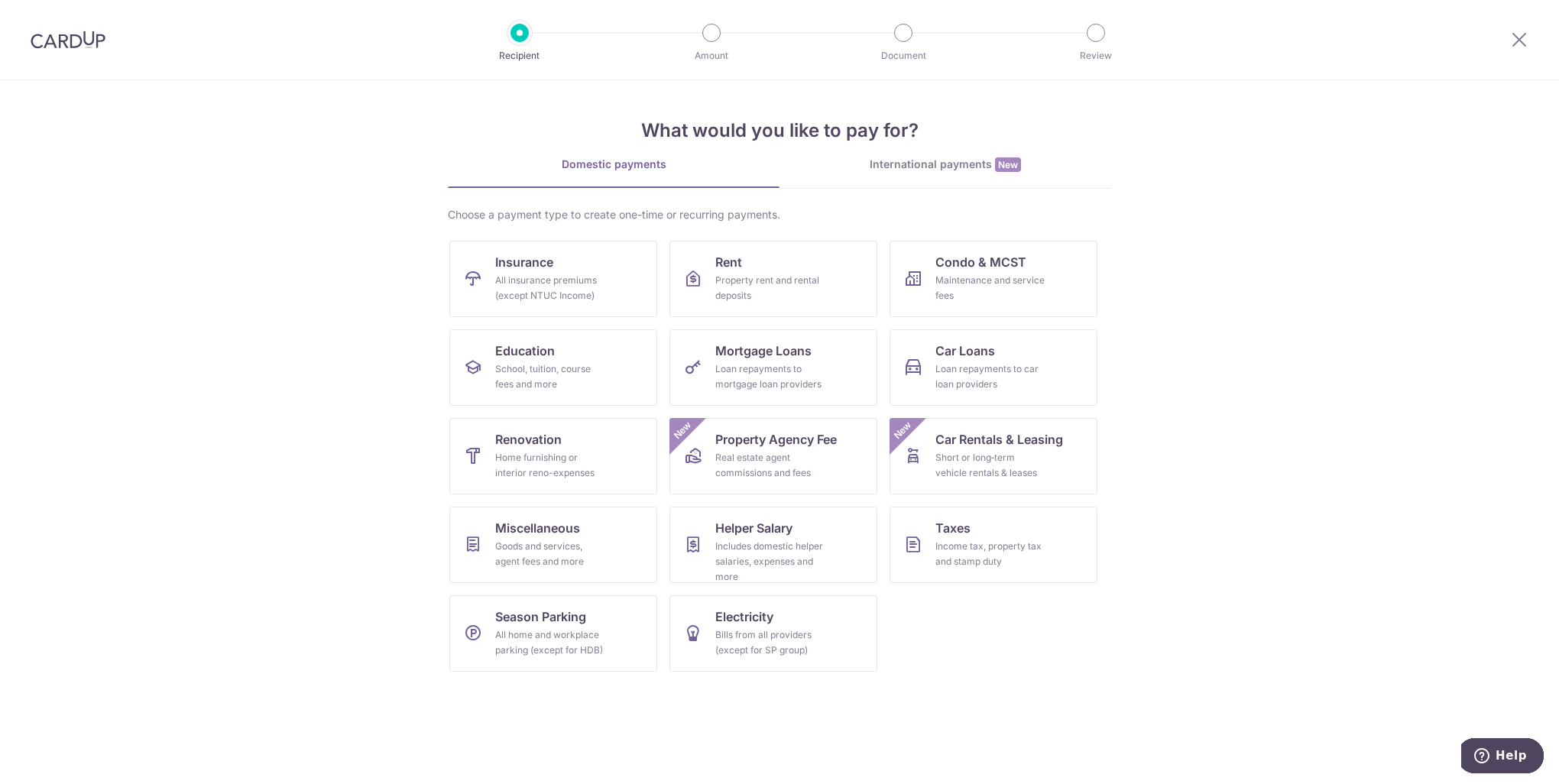
click at [957, 160] on div "International payments New" at bounding box center [945, 164] width 331 height 16
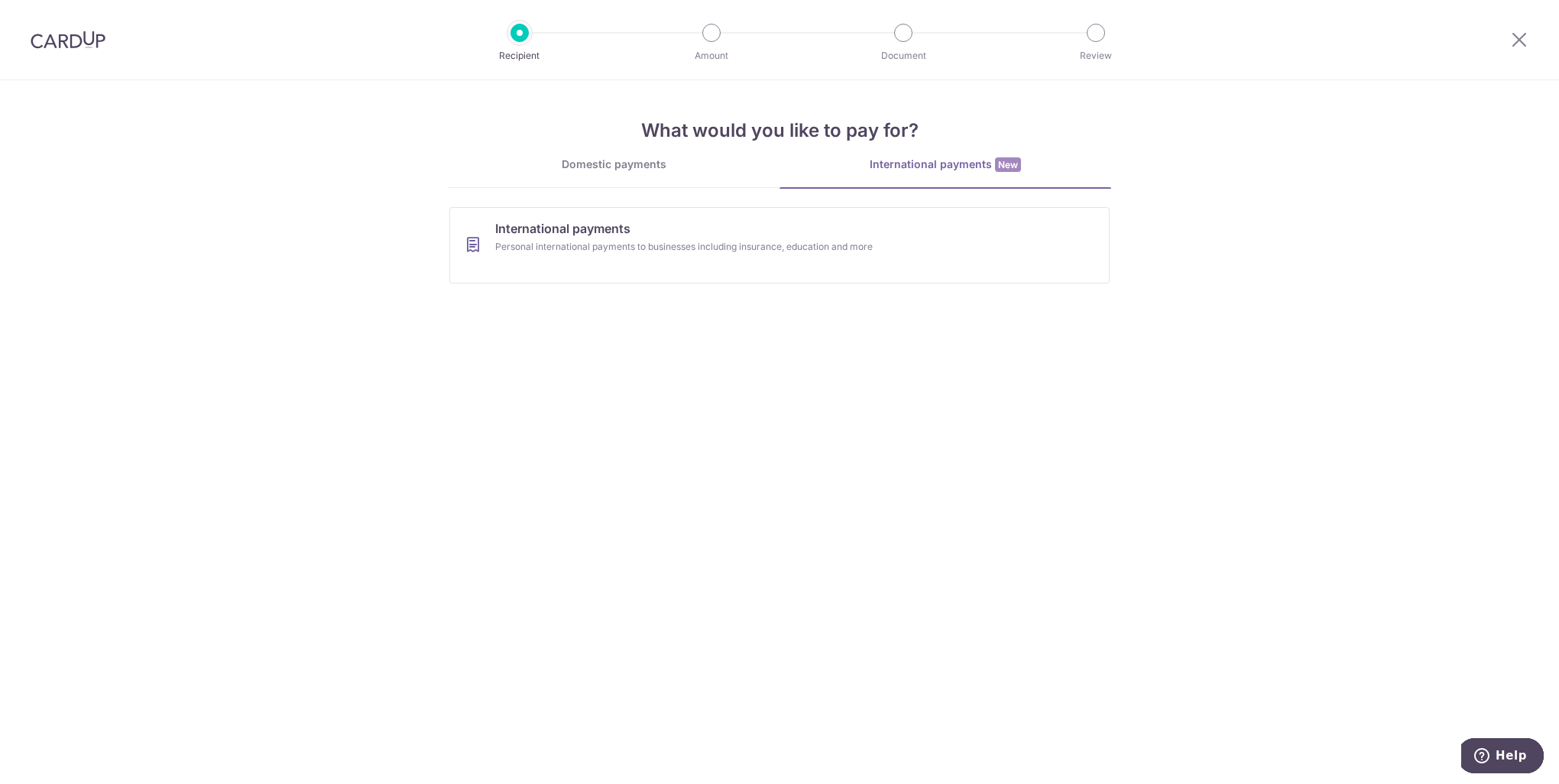
click at [615, 161] on div "Domestic payments" at bounding box center [613, 164] width 331 height 15
